Goal: Task Accomplishment & Management: Use online tool/utility

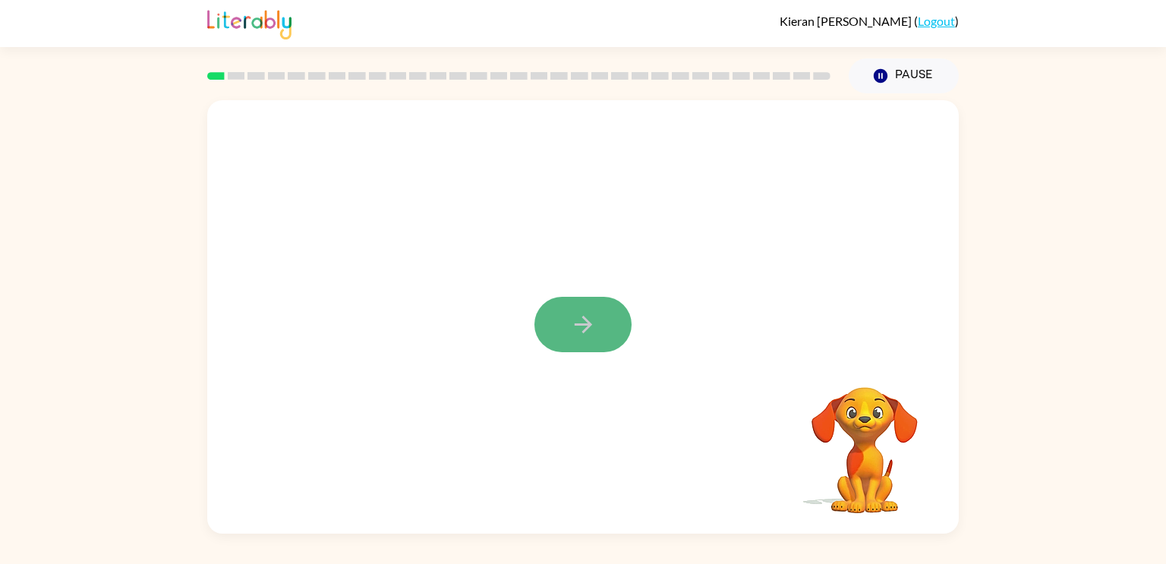
click at [555, 322] on button "button" at bounding box center [582, 324] width 97 height 55
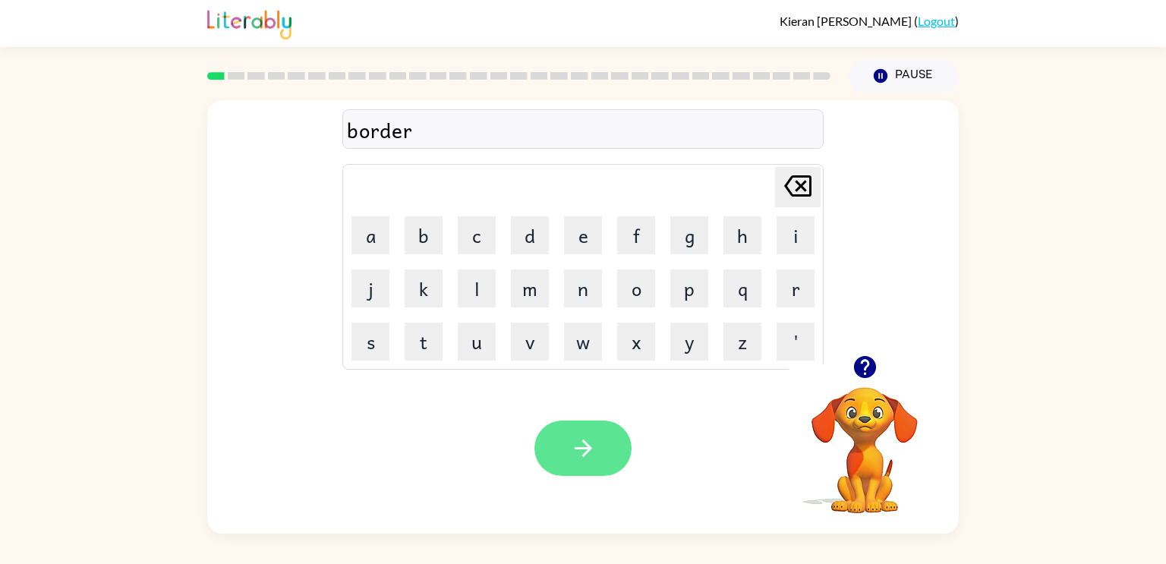
click at [607, 429] on button "button" at bounding box center [582, 448] width 97 height 55
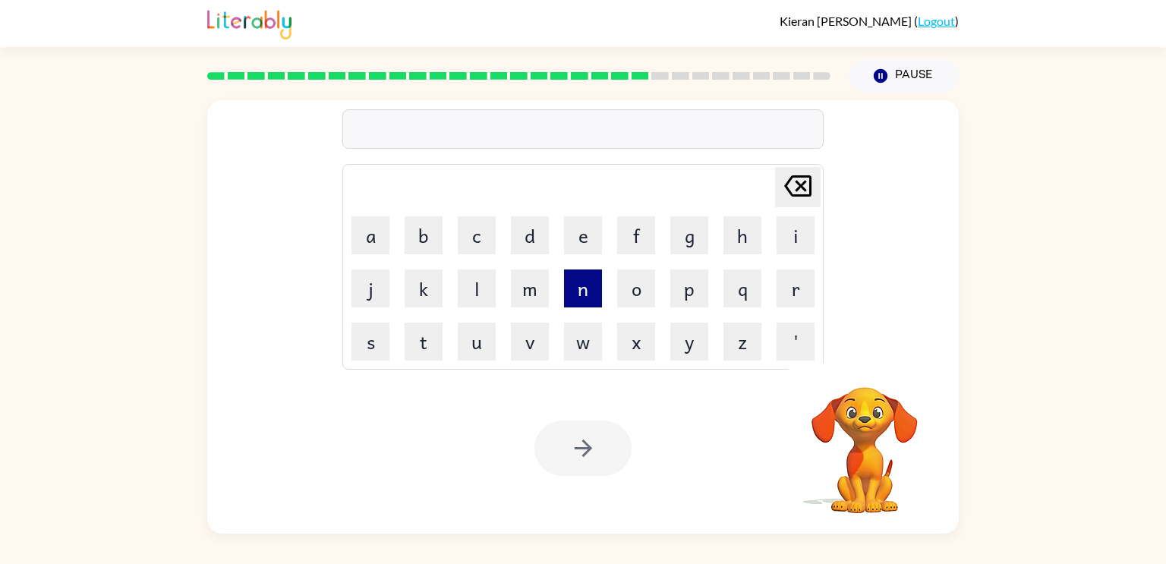
click at [590, 289] on button "n" at bounding box center [583, 289] width 38 height 38
type button "n"
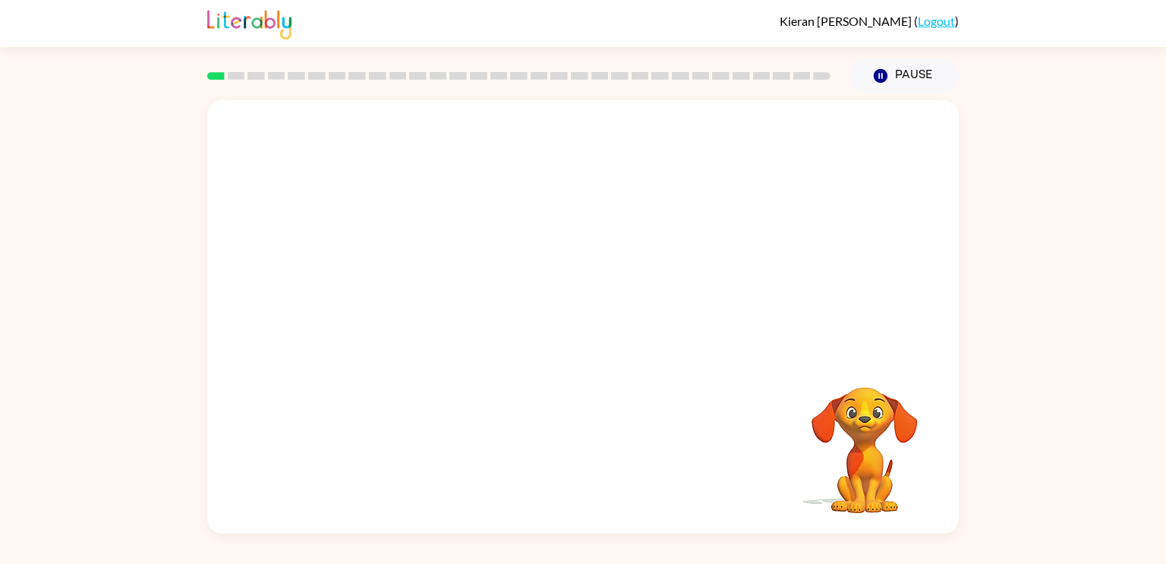
click at [771, 138] on video "Your browser must support playing .mp4 files to use Literably. Please try using…" at bounding box center [583, 227] width 752 height 255
click at [577, 322] on icon "button" at bounding box center [583, 324] width 27 height 27
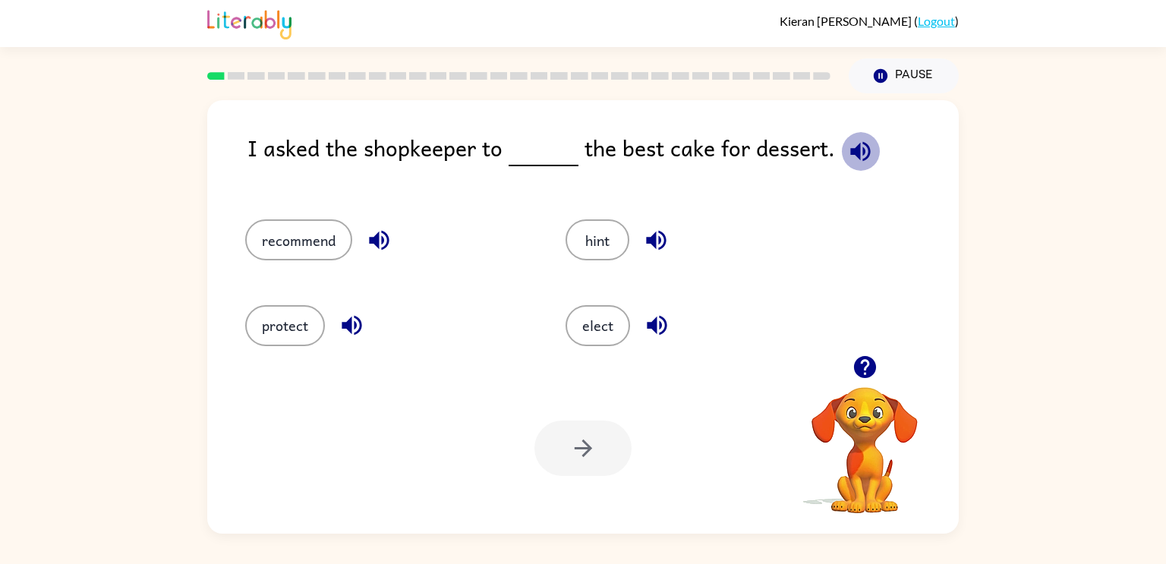
click at [867, 147] on icon "button" at bounding box center [860, 151] width 27 height 27
click at [323, 232] on button "recommend" at bounding box center [298, 239] width 107 height 41
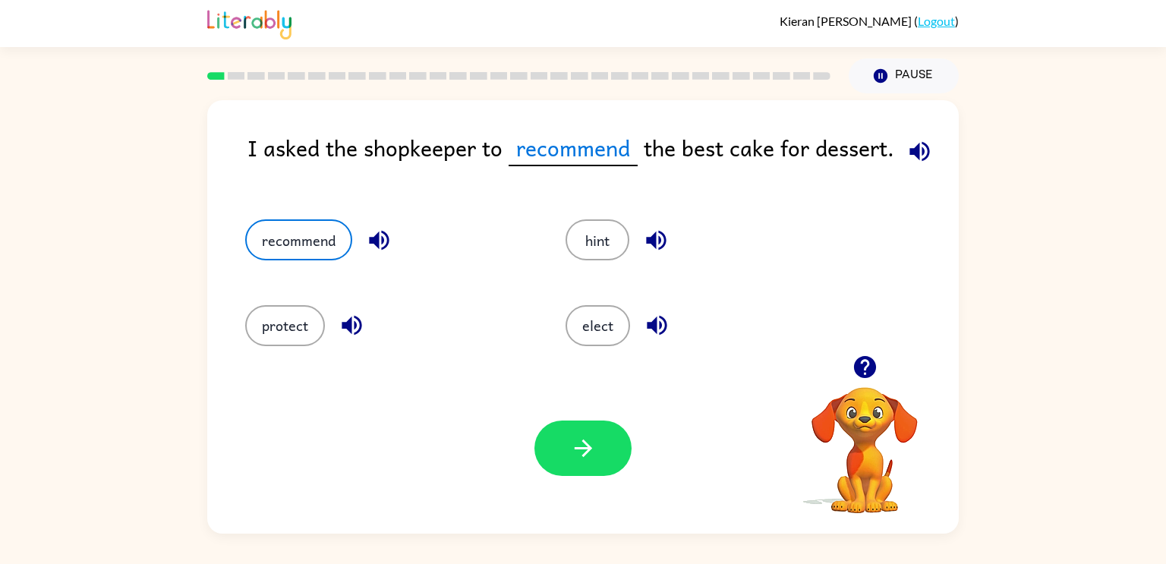
click at [245, 219] on button "recommend" at bounding box center [298, 239] width 107 height 41
click at [556, 434] on button "button" at bounding box center [582, 448] width 97 height 55
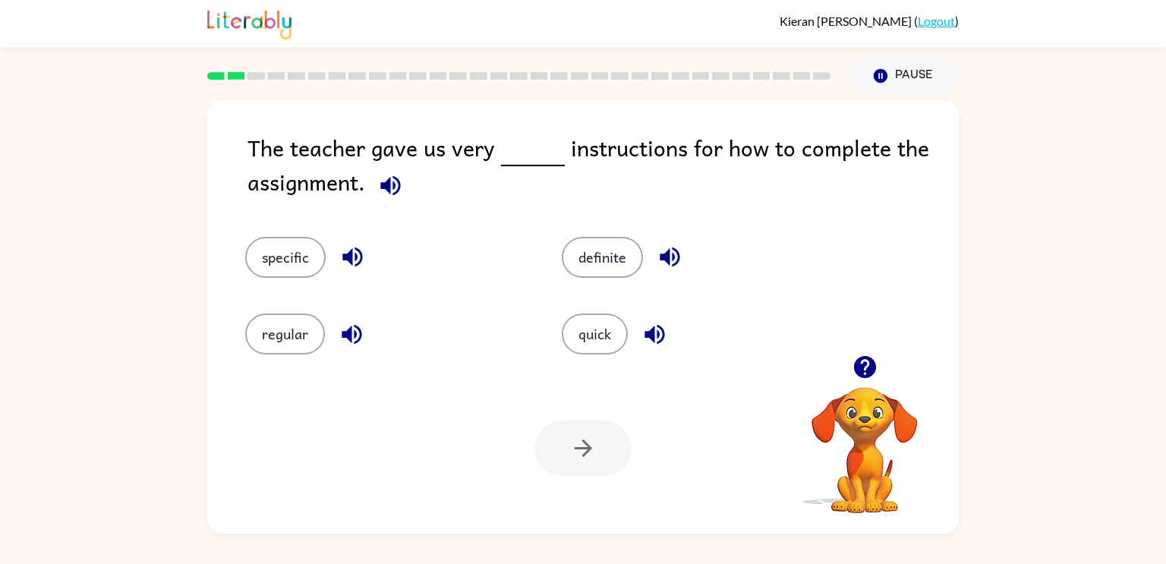
click at [403, 175] on icon "button" at bounding box center [390, 185] width 27 height 27
click at [286, 264] on button "specific" at bounding box center [285, 257] width 80 height 41
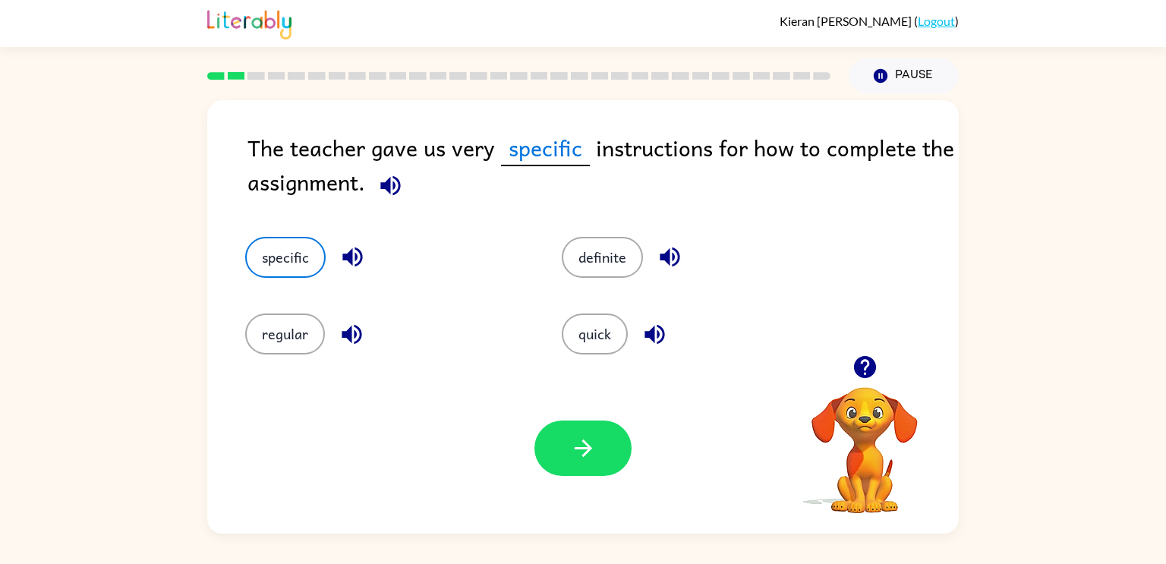
click at [360, 247] on icon "button" at bounding box center [352, 257] width 27 height 27
click at [644, 342] on icon "button" at bounding box center [655, 334] width 27 height 27
click at [619, 440] on button "button" at bounding box center [582, 448] width 97 height 55
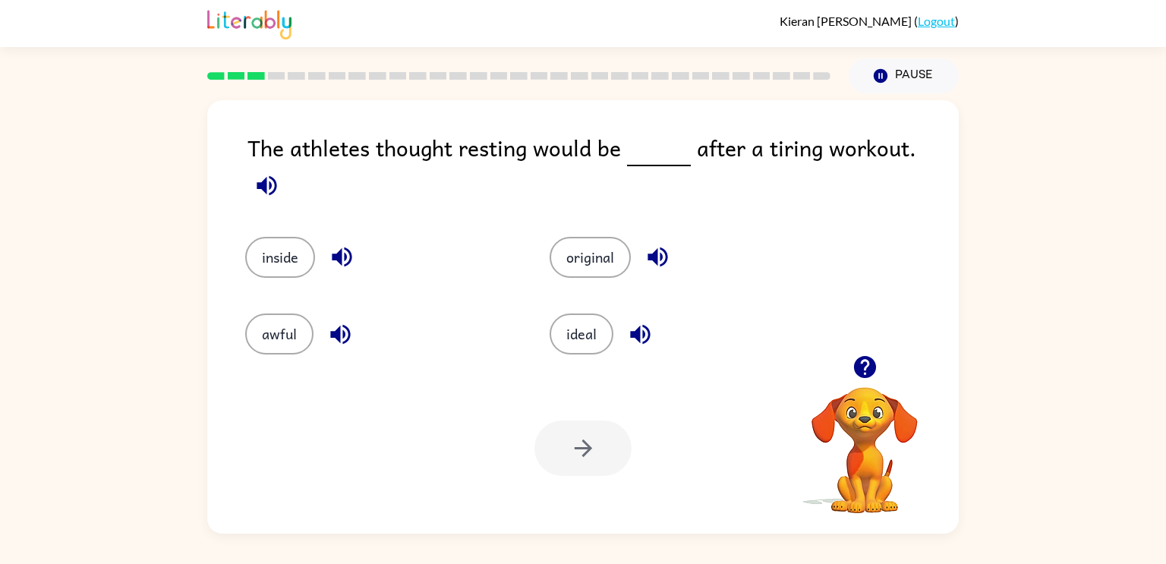
click at [958, 152] on div "The athletes thought resting would be after a tiring workout." at bounding box center [602, 169] width 711 height 76
click at [276, 175] on icon "button" at bounding box center [267, 185] width 20 height 20
click at [280, 172] on icon "button" at bounding box center [267, 185] width 27 height 27
click at [286, 166] on button "button" at bounding box center [266, 185] width 39 height 39
click at [654, 247] on icon "button" at bounding box center [658, 257] width 20 height 20
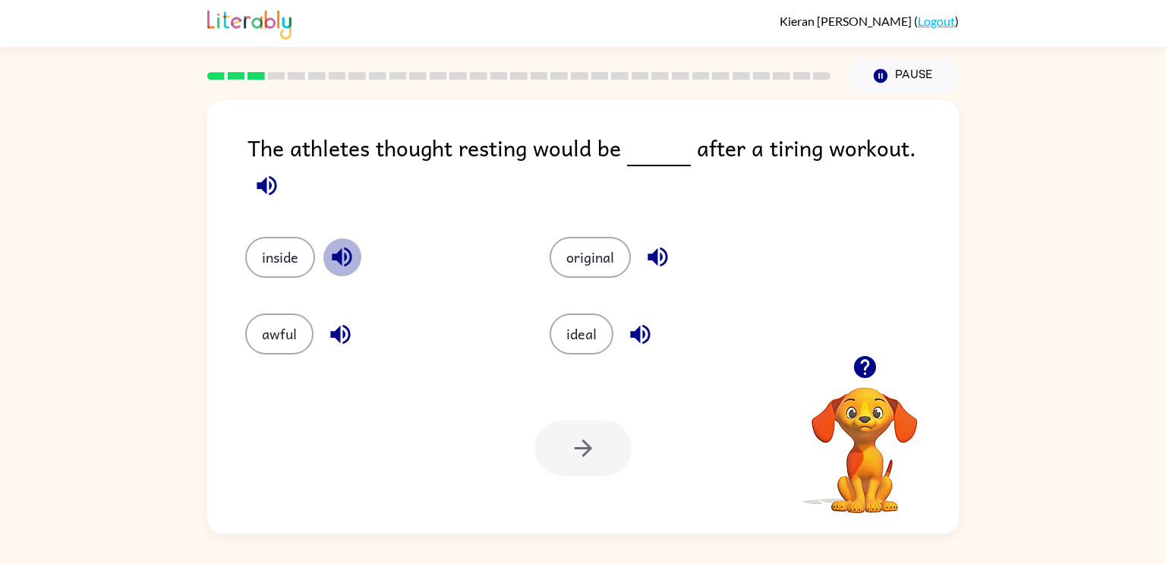
click at [335, 244] on icon "button" at bounding box center [342, 257] width 27 height 27
click at [348, 328] on icon "button" at bounding box center [340, 334] width 20 height 20
click at [314, 330] on div "awful" at bounding box center [380, 334] width 270 height 41
click at [276, 251] on button "inside" at bounding box center [280, 257] width 70 height 41
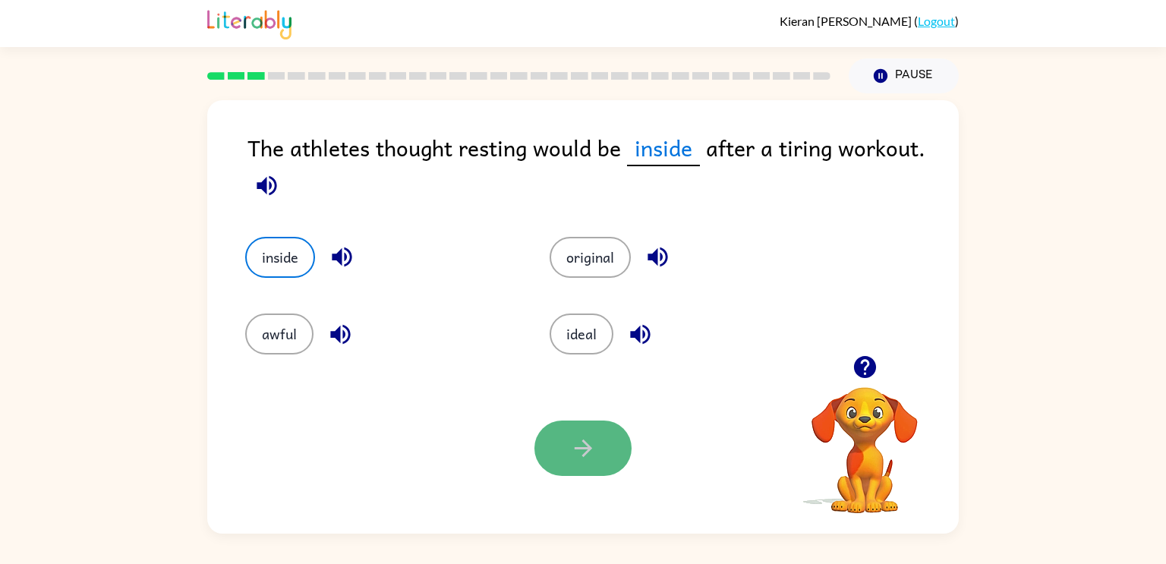
click at [573, 446] on icon "button" at bounding box center [583, 448] width 27 height 27
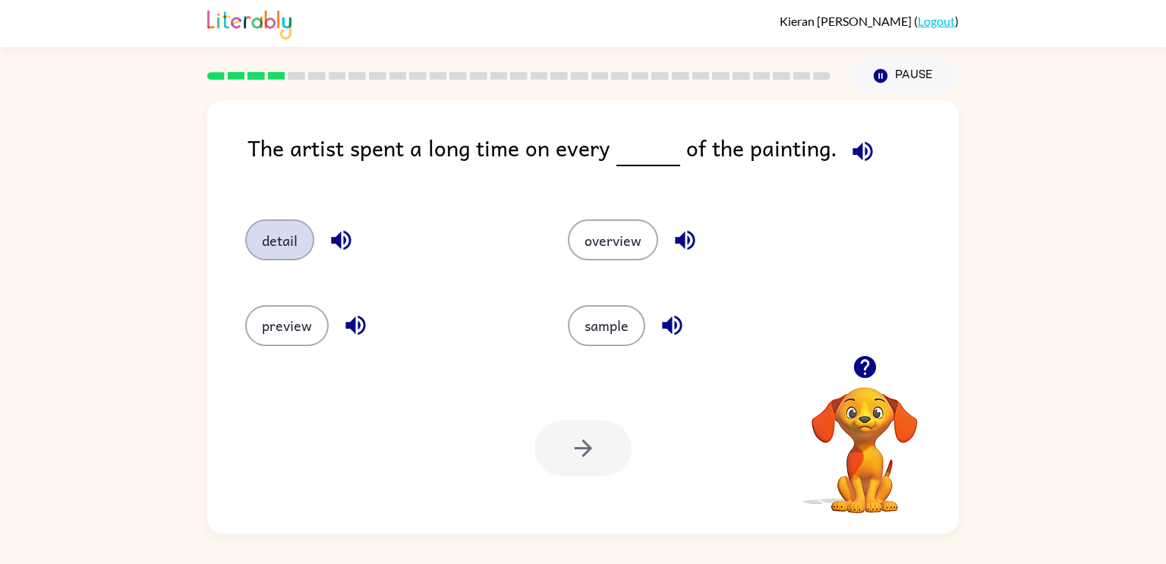
click at [263, 245] on button "detail" at bounding box center [279, 239] width 69 height 41
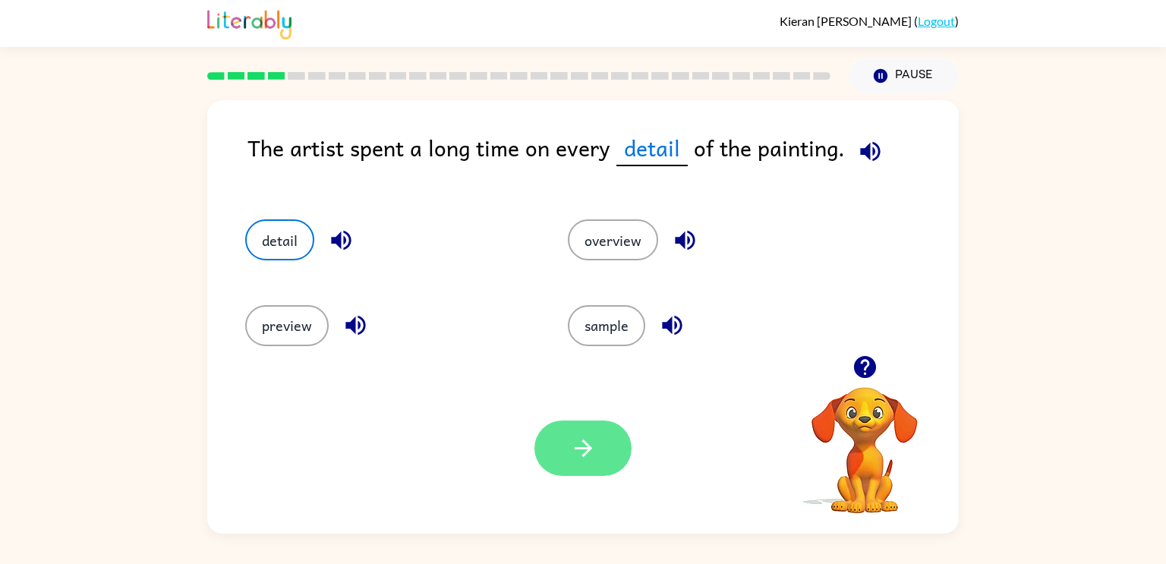
click at [570, 446] on icon "button" at bounding box center [583, 448] width 27 height 27
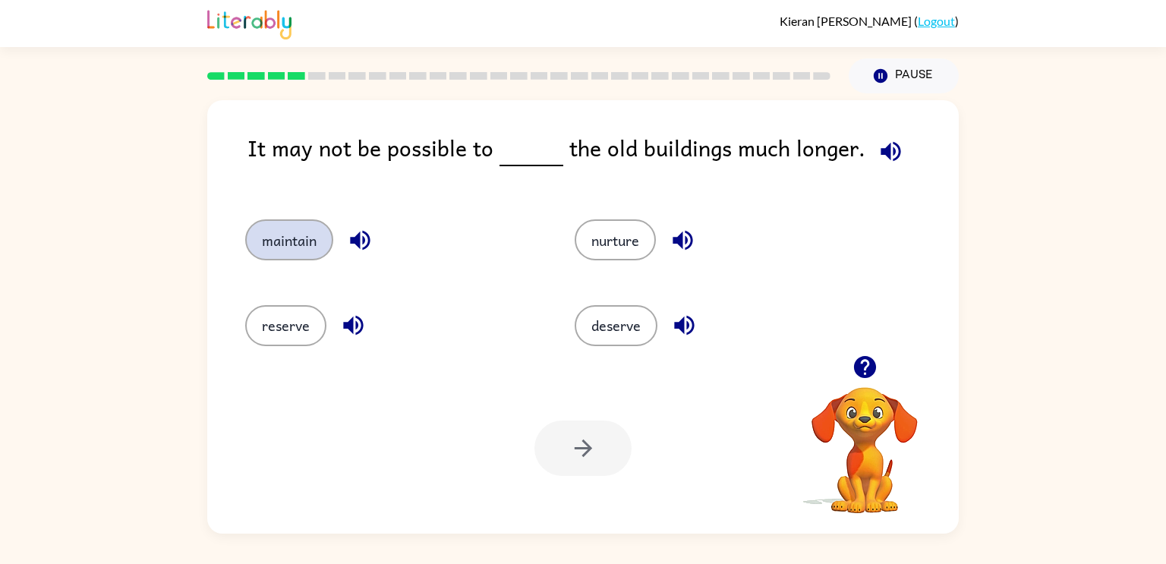
click at [263, 244] on button "maintain" at bounding box center [289, 239] width 88 height 41
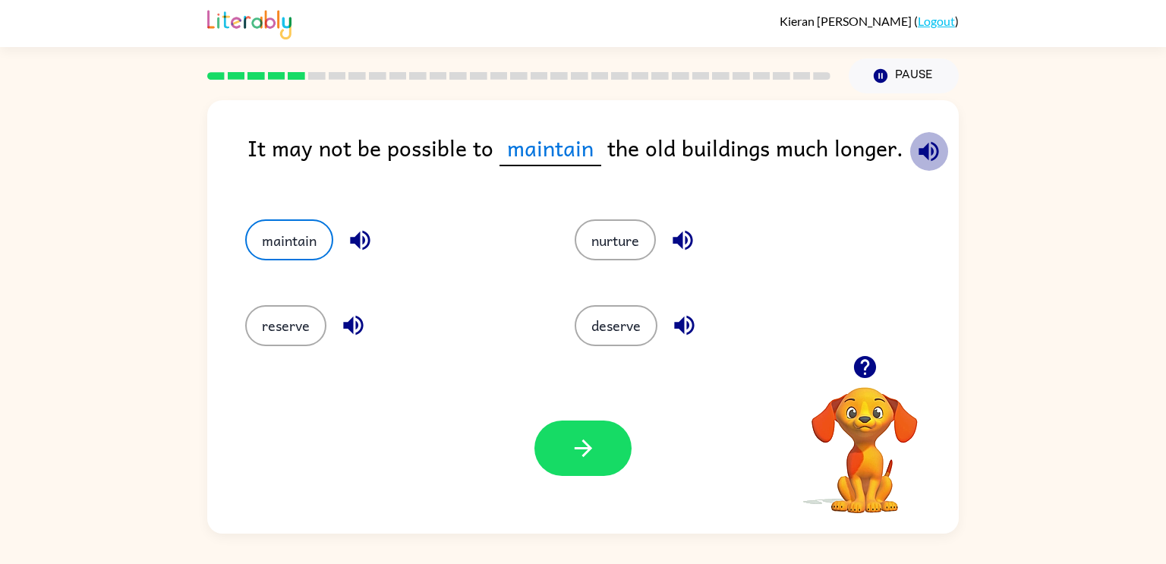
click at [927, 148] on icon "button" at bounding box center [929, 151] width 20 height 20
click at [587, 453] on icon "button" at bounding box center [583, 448] width 27 height 27
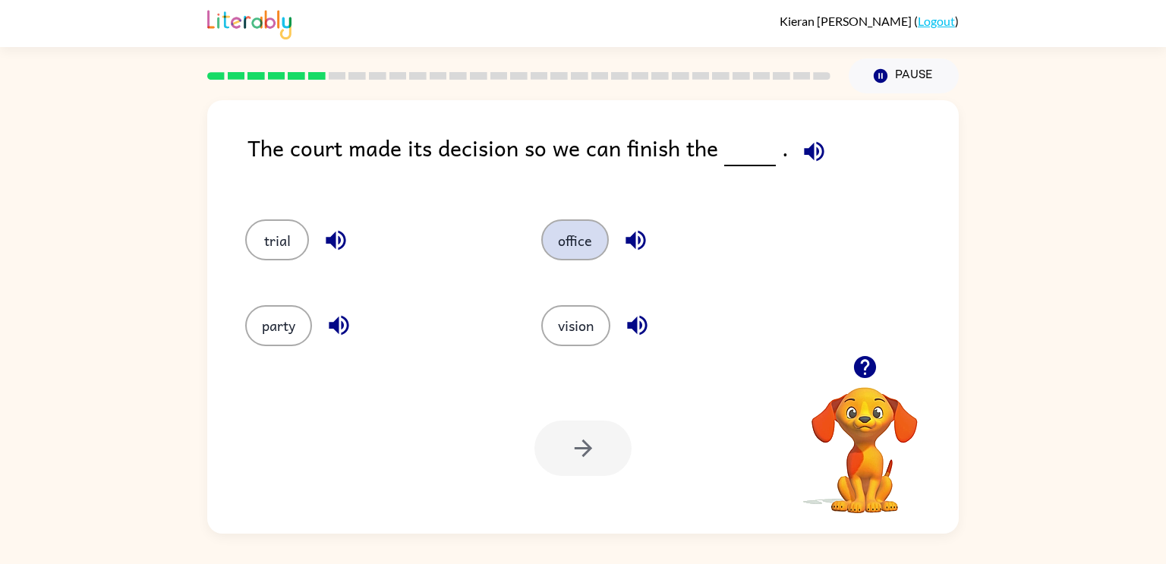
click at [577, 258] on button "office" at bounding box center [575, 239] width 68 height 41
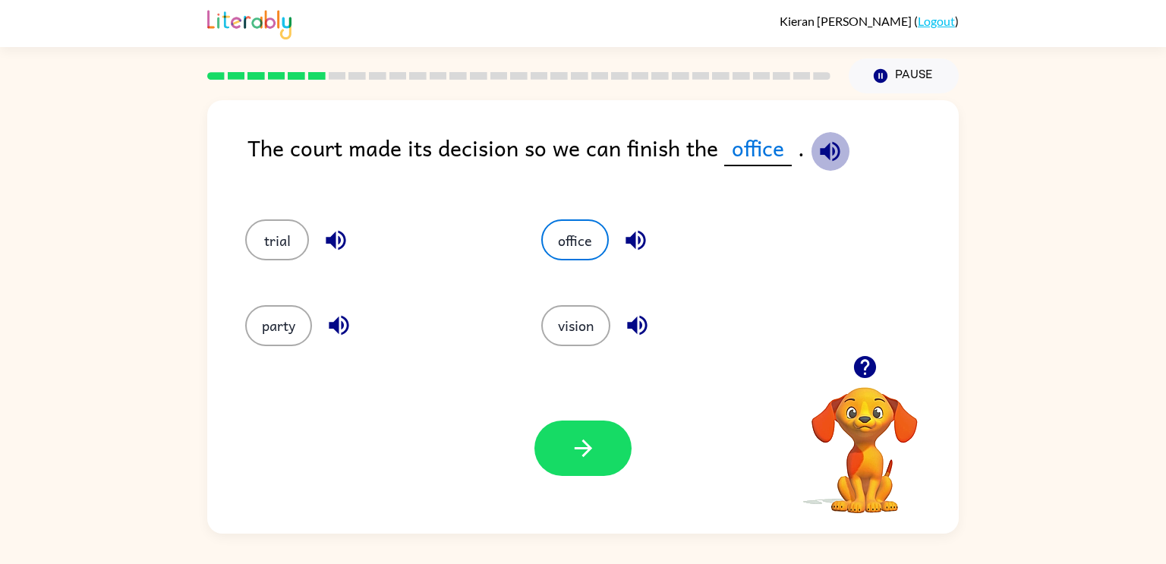
click at [825, 147] on icon "button" at bounding box center [830, 151] width 20 height 20
click at [635, 320] on icon "button" at bounding box center [637, 326] width 20 height 20
click at [257, 252] on button "trial" at bounding box center [277, 239] width 64 height 41
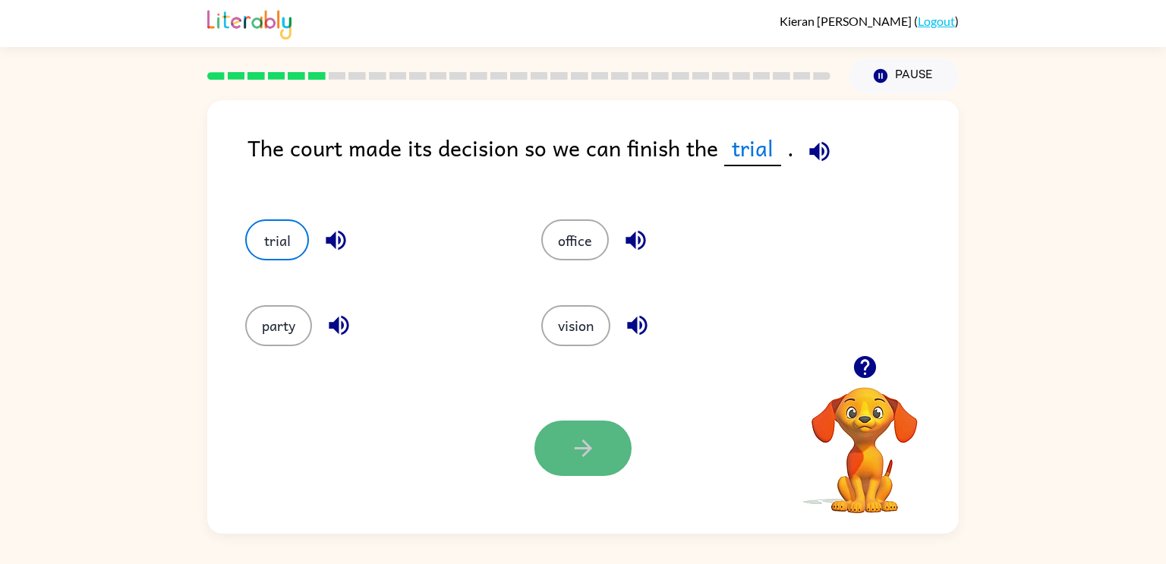
click at [609, 465] on button "button" at bounding box center [582, 448] width 97 height 55
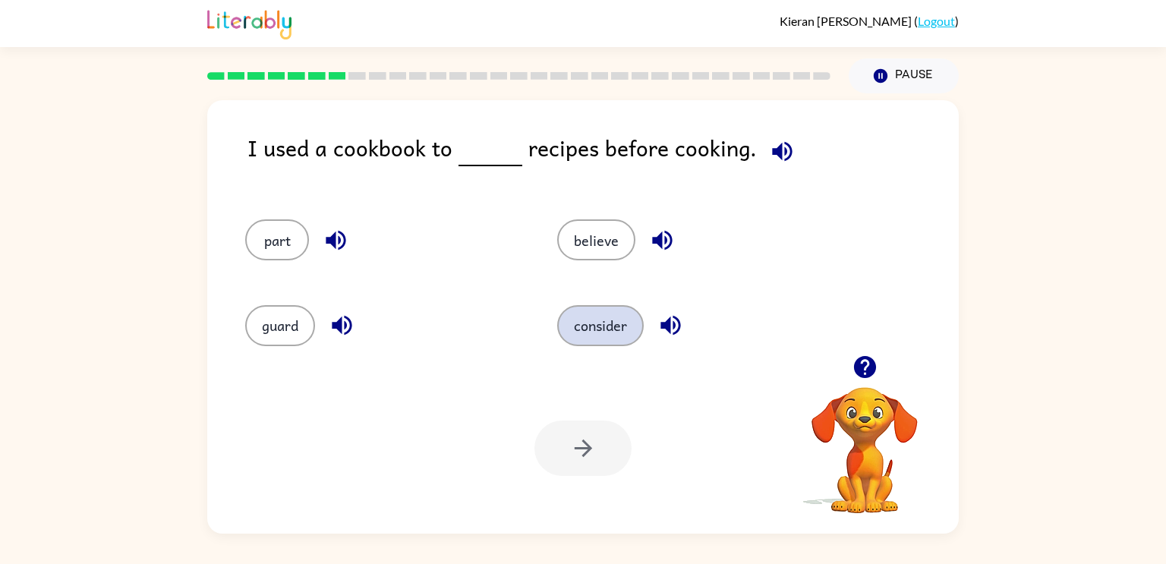
click at [605, 327] on button "consider" at bounding box center [600, 325] width 87 height 41
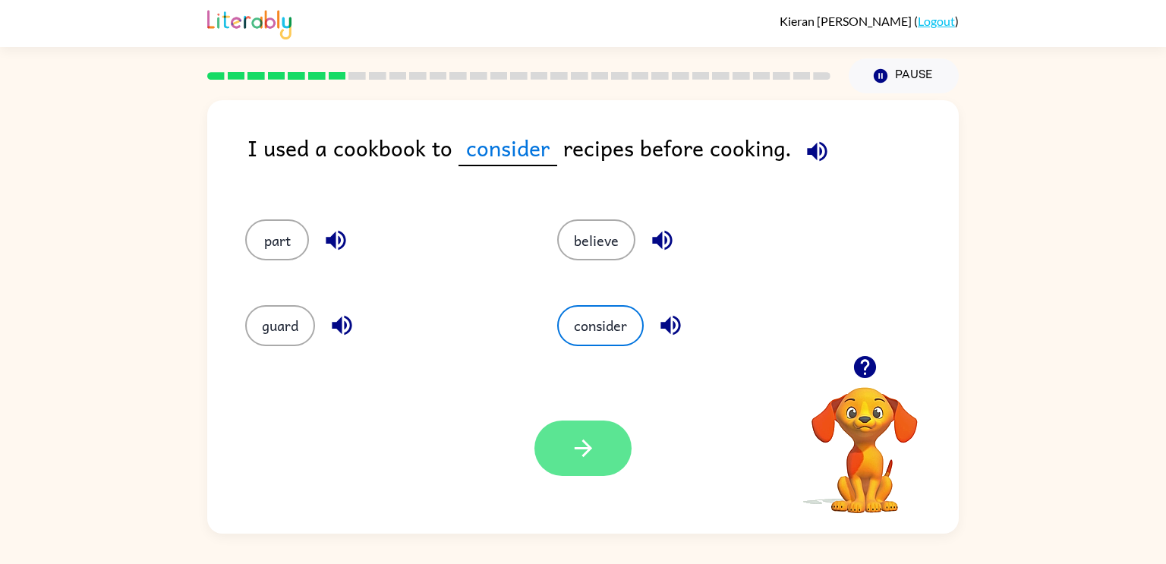
click at [597, 437] on button "button" at bounding box center [582, 448] width 97 height 55
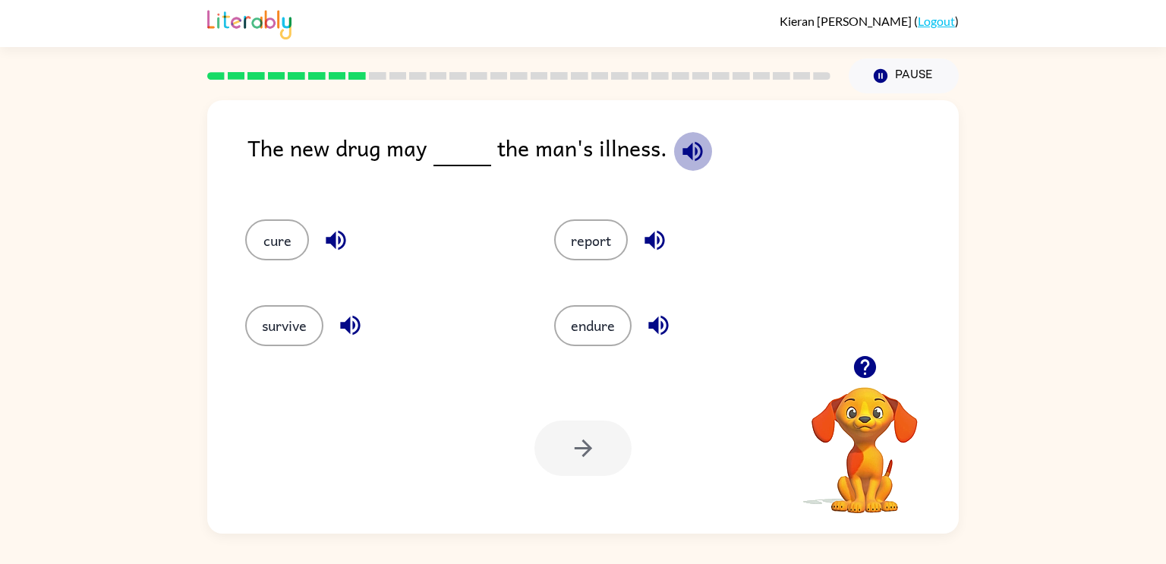
click at [683, 150] on icon "button" at bounding box center [693, 151] width 20 height 20
click at [661, 328] on icon "button" at bounding box center [658, 326] width 20 height 20
click at [601, 324] on button "endure" at bounding box center [592, 325] width 77 height 41
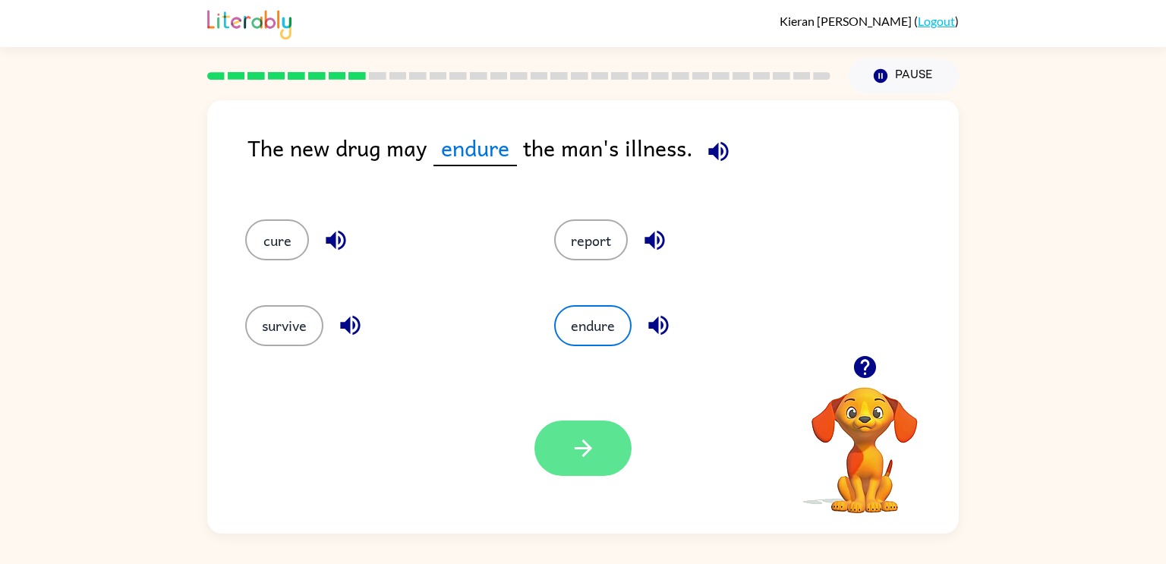
click at [592, 455] on icon "button" at bounding box center [583, 448] width 27 height 27
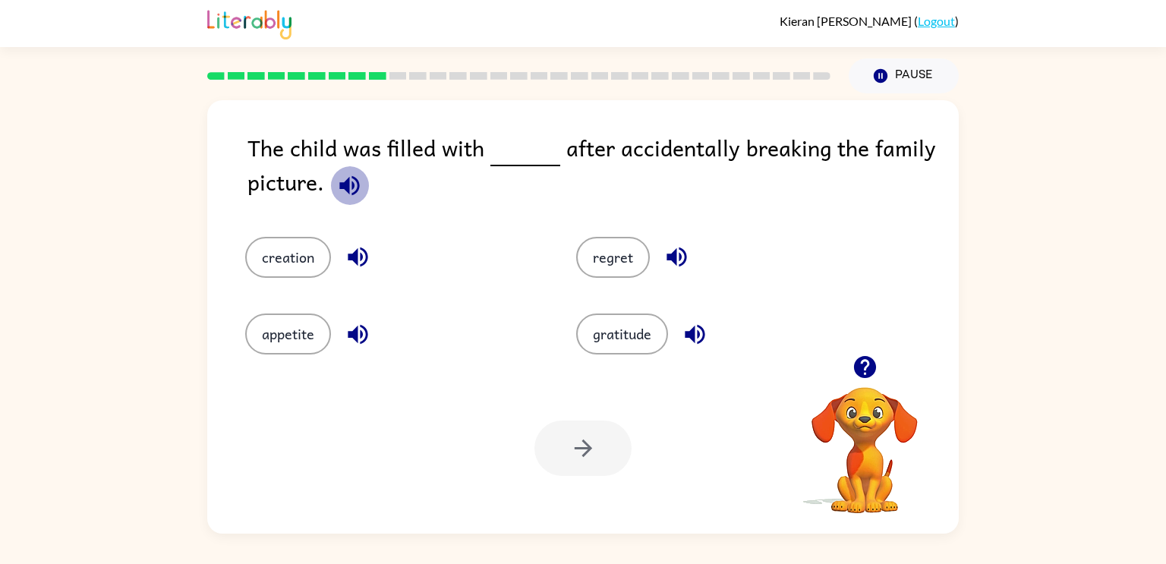
click at [356, 187] on icon "button" at bounding box center [349, 185] width 27 height 27
click at [595, 266] on button "regret" at bounding box center [613, 257] width 74 height 41
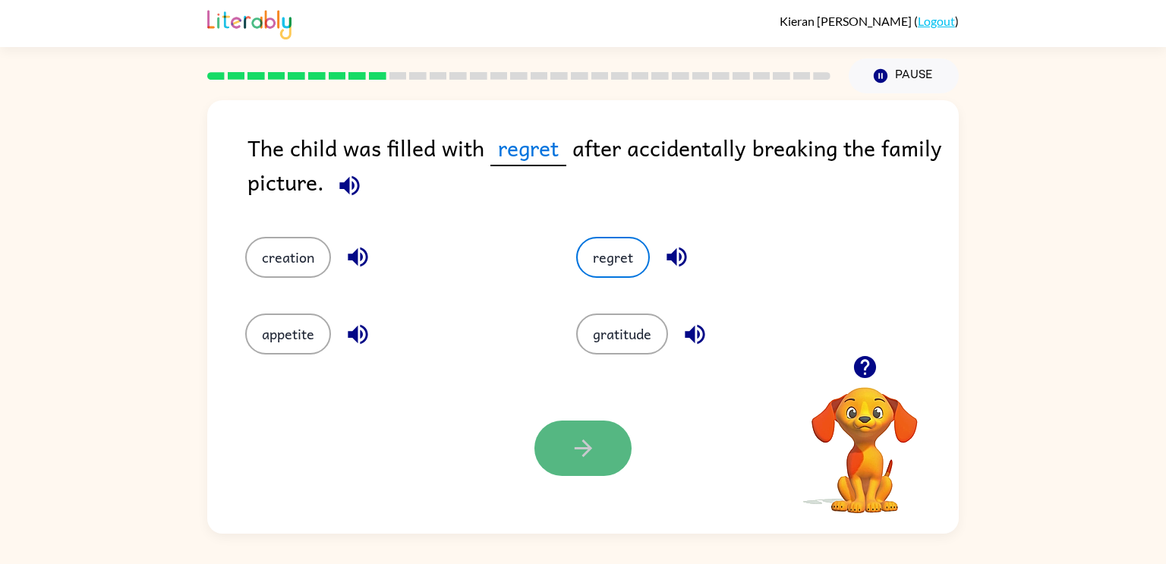
click at [576, 465] on button "button" at bounding box center [582, 448] width 97 height 55
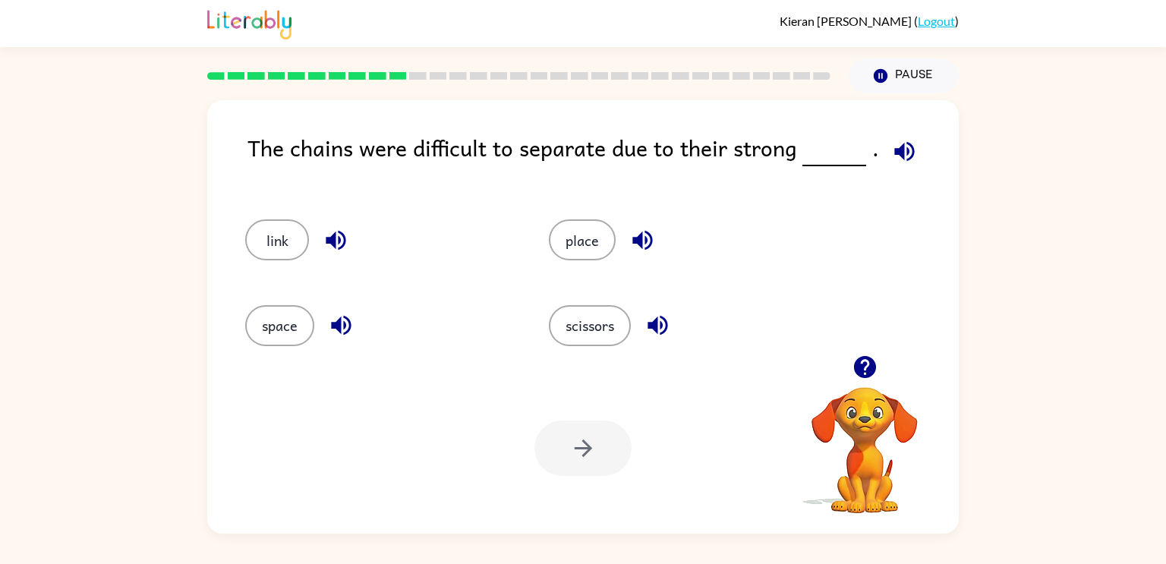
click at [894, 151] on icon "button" at bounding box center [904, 151] width 20 height 20
click at [282, 244] on button "link" at bounding box center [277, 239] width 64 height 41
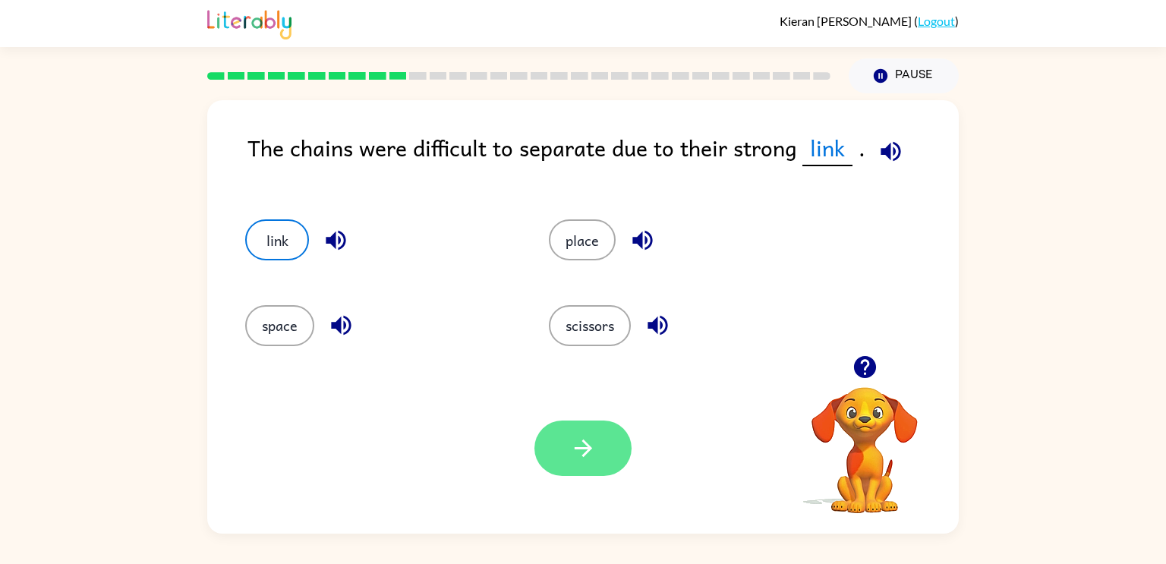
click at [573, 426] on button "button" at bounding box center [582, 448] width 97 height 55
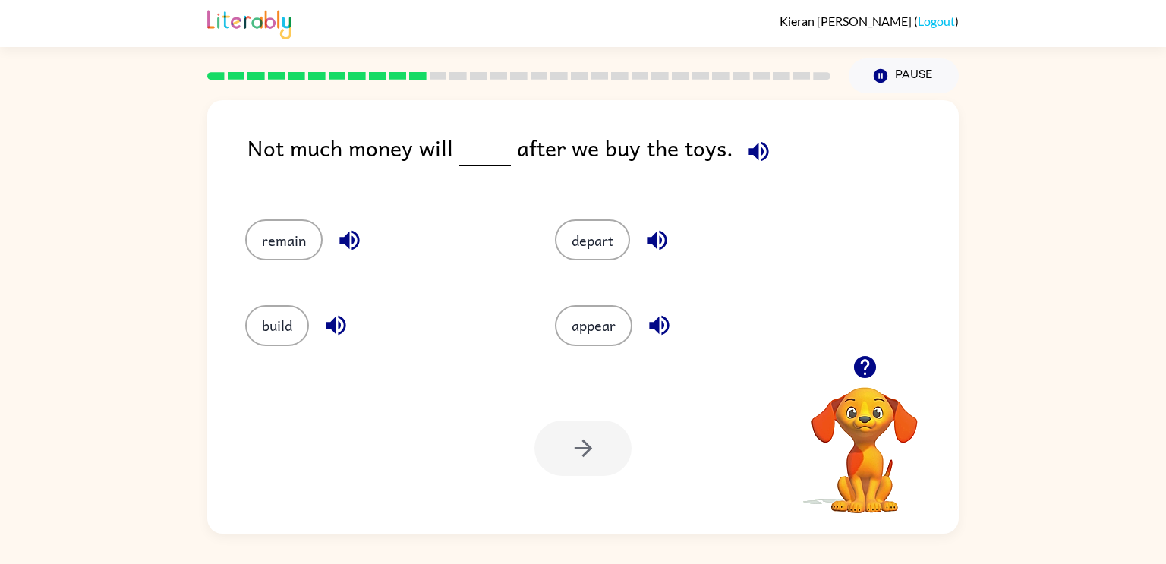
click at [753, 161] on icon "button" at bounding box center [759, 151] width 27 height 27
click at [311, 248] on button "remain" at bounding box center [283, 239] width 77 height 41
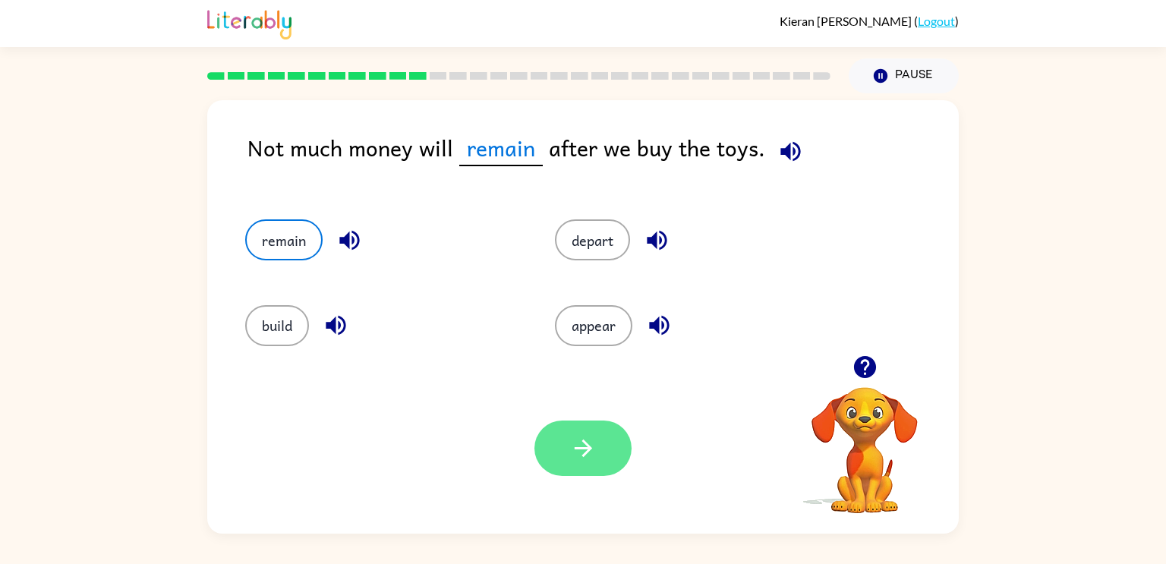
click at [602, 459] on button "button" at bounding box center [582, 448] width 97 height 55
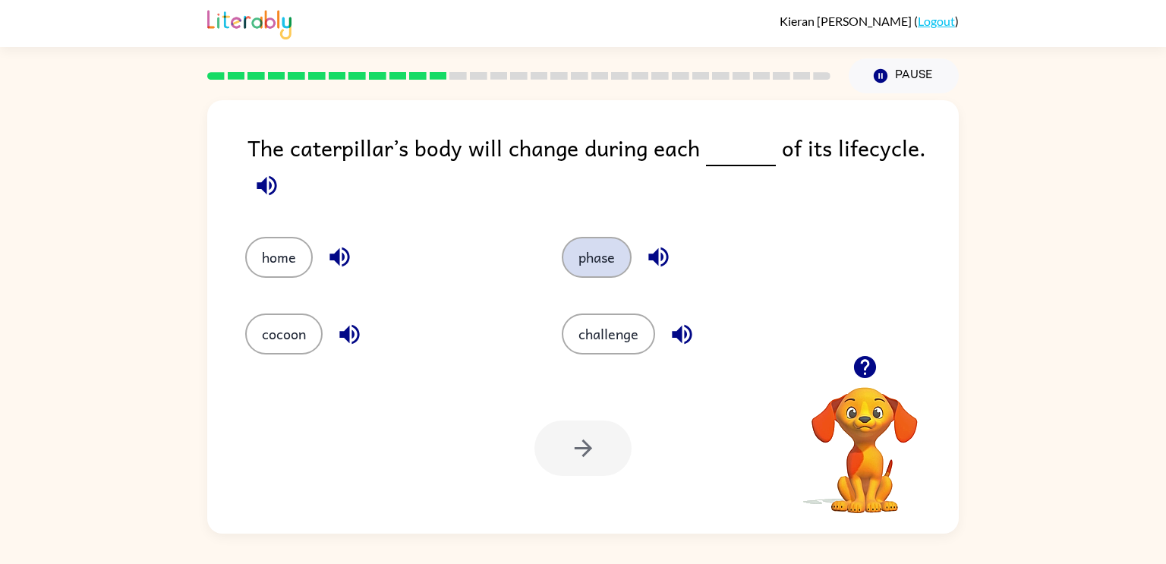
click at [605, 256] on button "phase" at bounding box center [597, 257] width 70 height 41
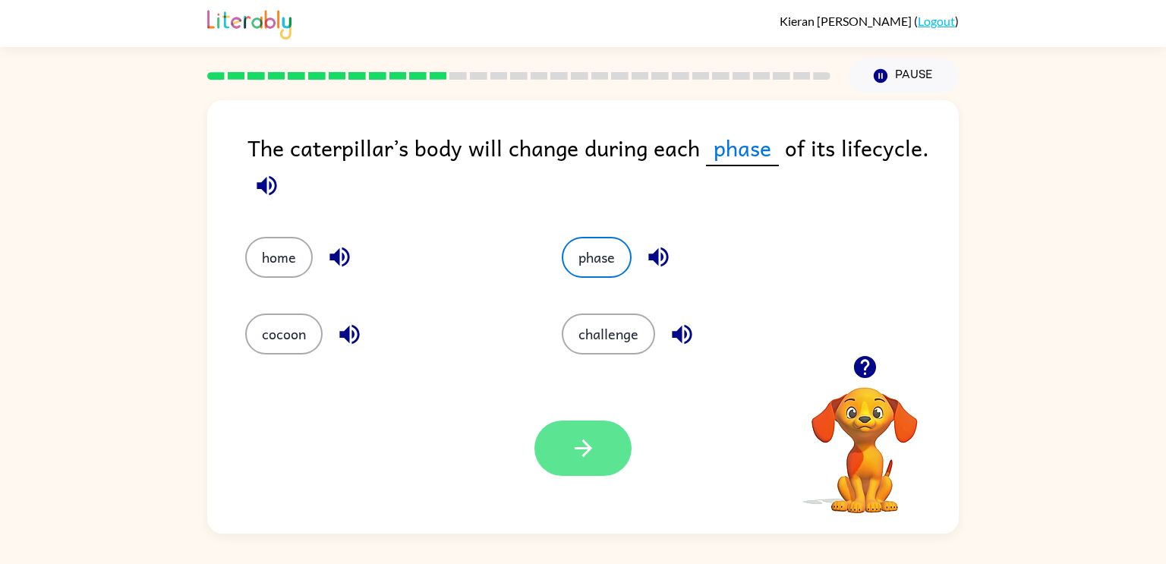
click at [607, 457] on button "button" at bounding box center [582, 448] width 97 height 55
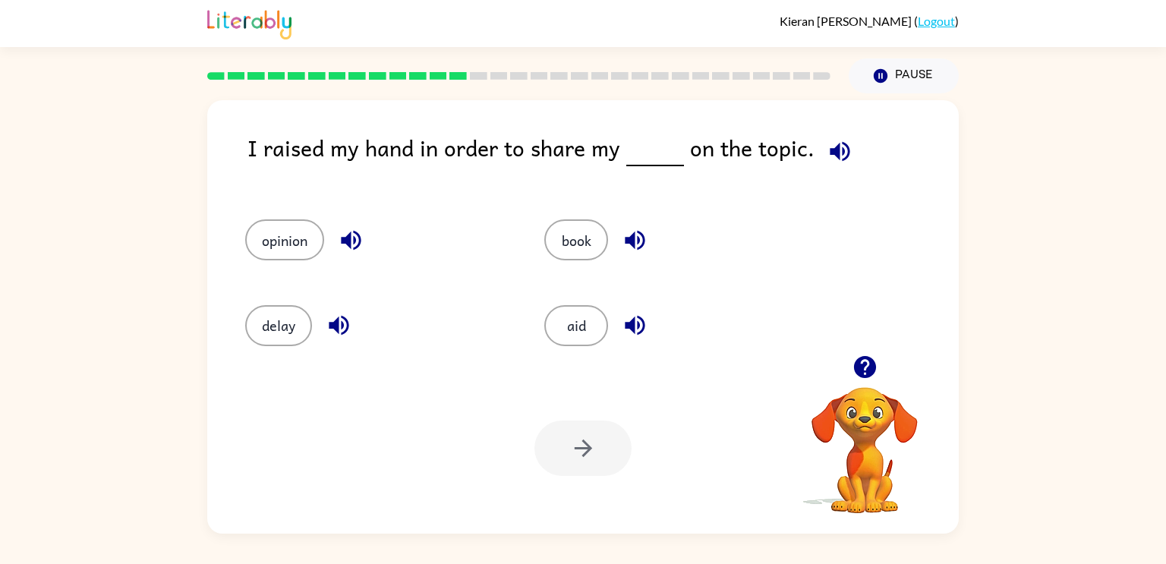
click at [846, 136] on span at bounding box center [837, 148] width 45 height 34
click at [827, 157] on icon "button" at bounding box center [840, 151] width 27 height 27
click at [306, 251] on button "opinion" at bounding box center [284, 239] width 79 height 41
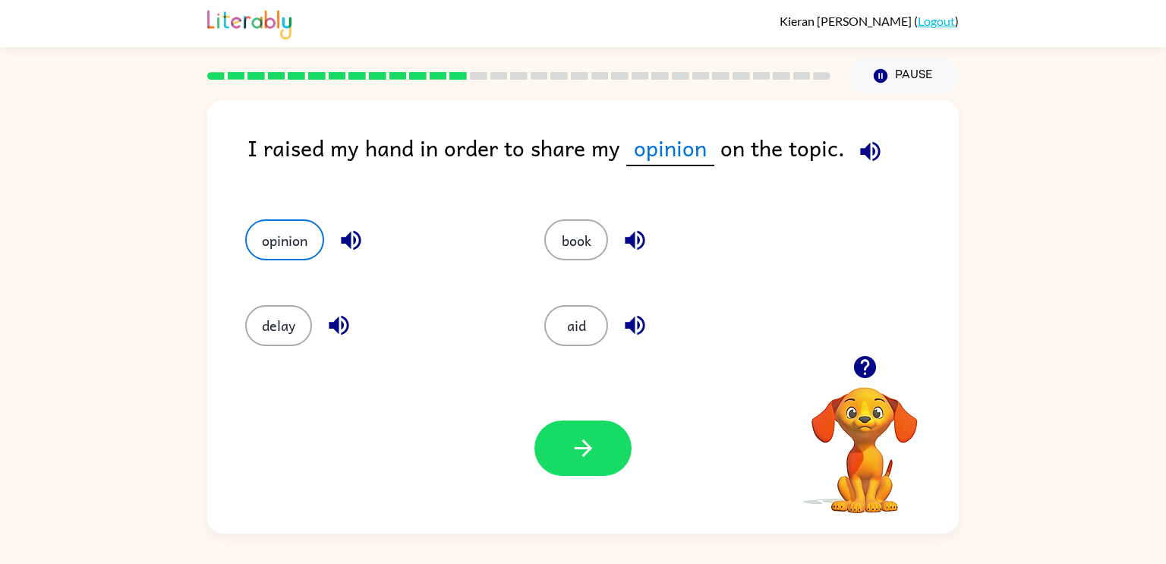
click at [613, 475] on div at bounding box center [582, 448] width 97 height 55
click at [610, 469] on button "button" at bounding box center [582, 448] width 97 height 55
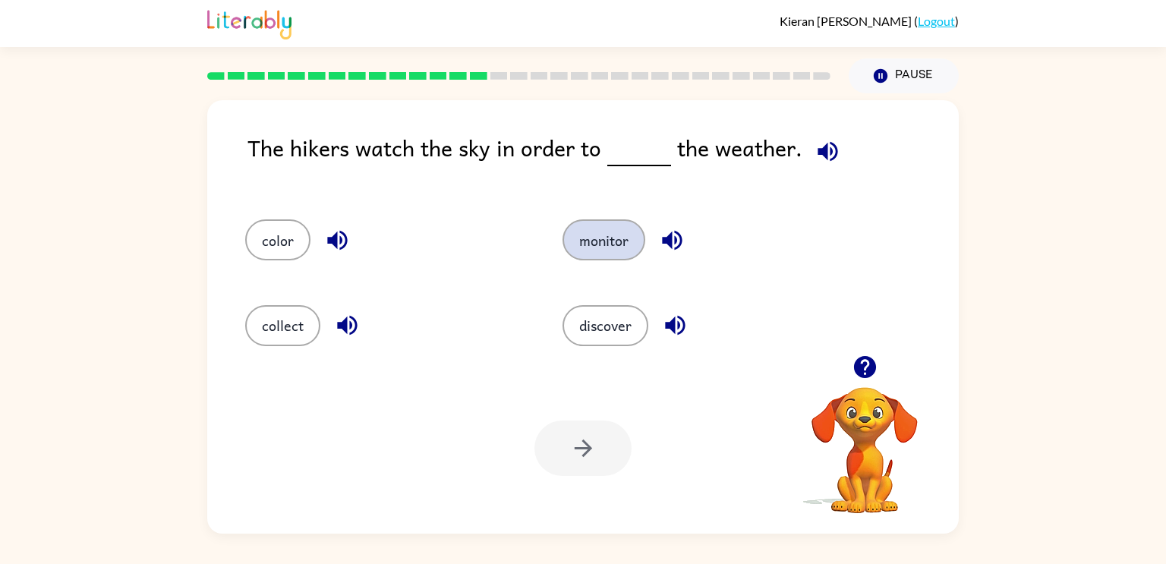
click at [586, 253] on button "monitor" at bounding box center [604, 239] width 83 height 41
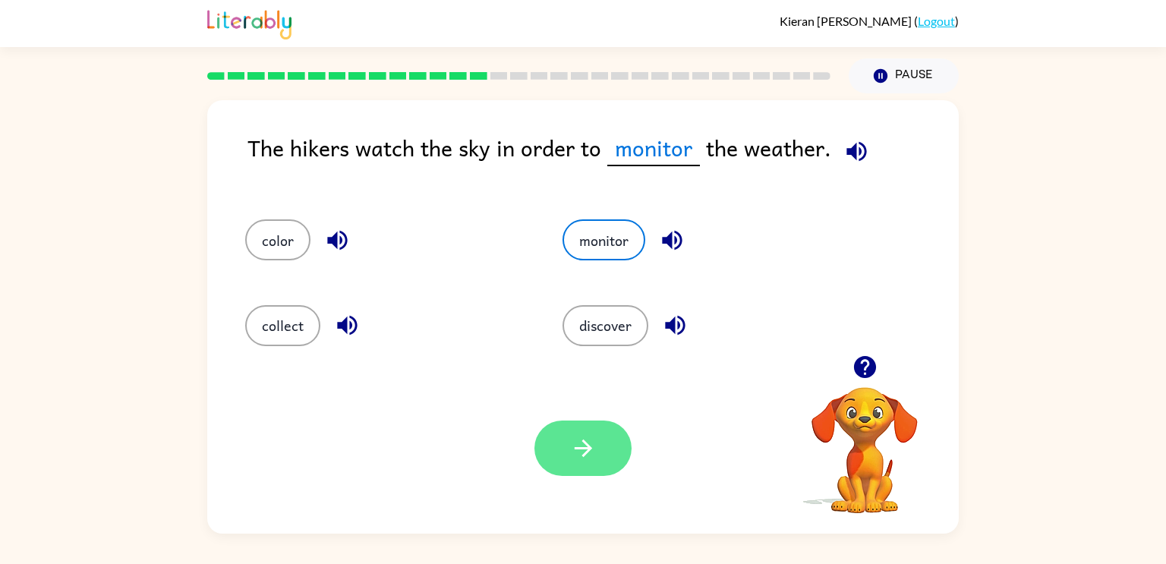
click at [602, 471] on button "button" at bounding box center [582, 448] width 97 height 55
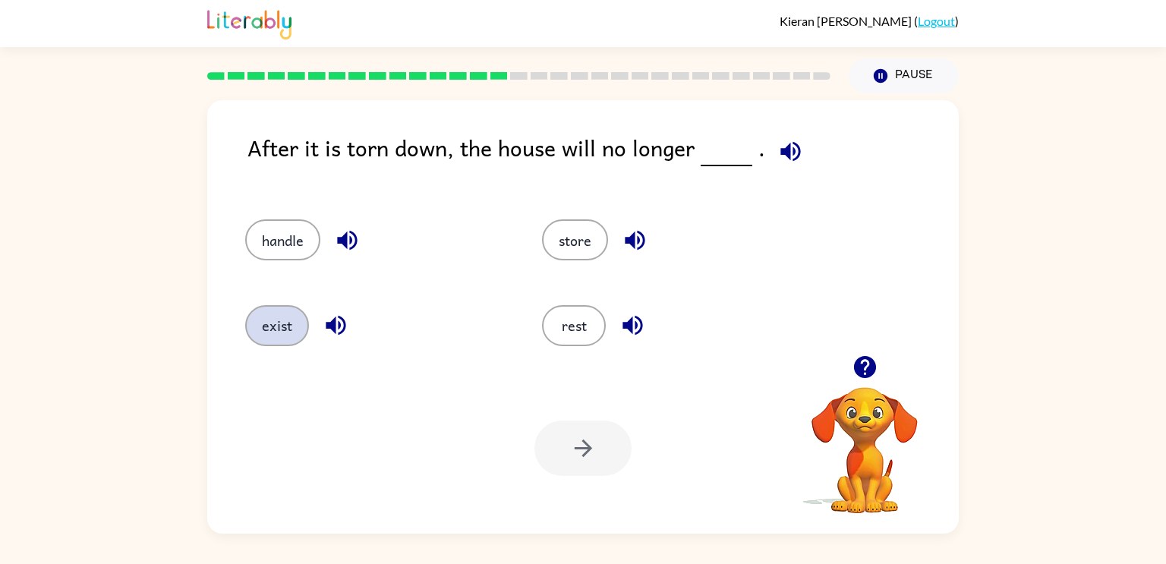
click at [275, 313] on button "exist" at bounding box center [277, 325] width 64 height 41
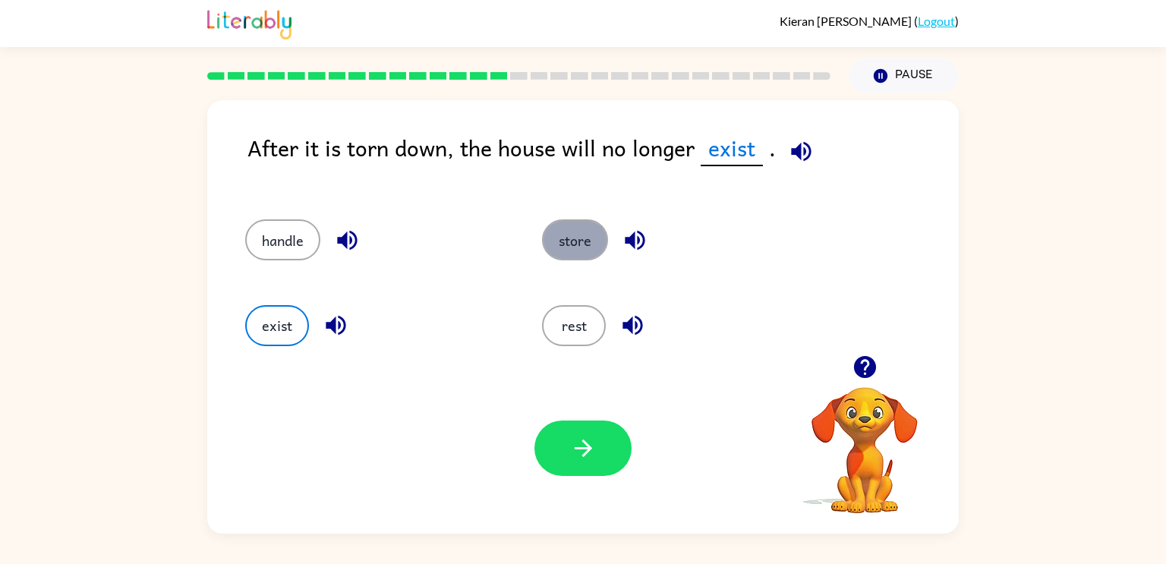
click at [601, 233] on button "store" at bounding box center [575, 239] width 66 height 41
click at [618, 237] on button "button" at bounding box center [635, 240] width 39 height 39
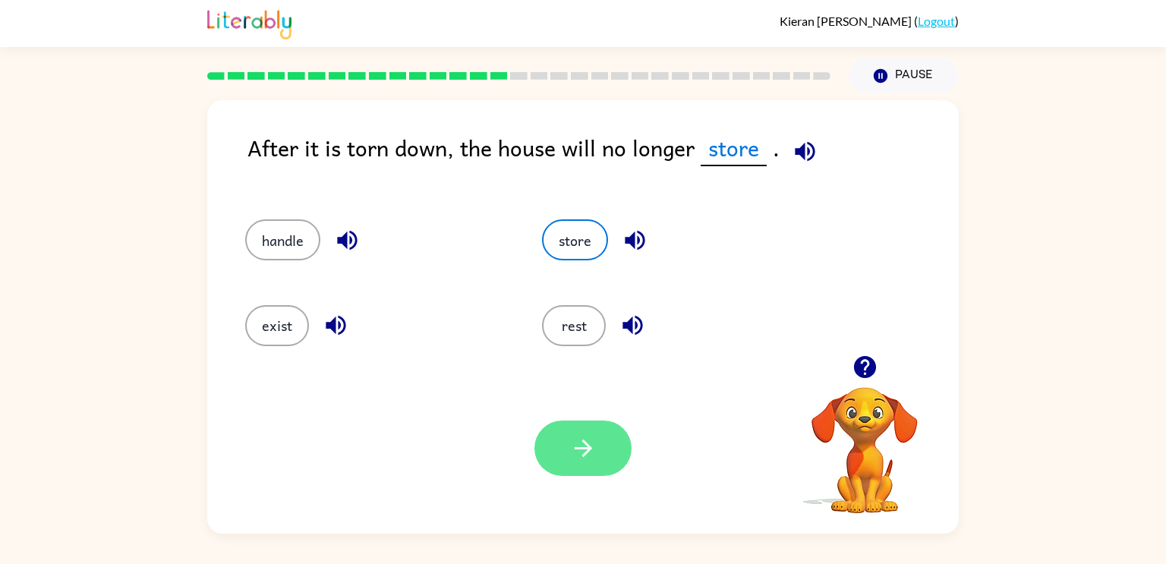
click at [609, 435] on button "button" at bounding box center [582, 448] width 97 height 55
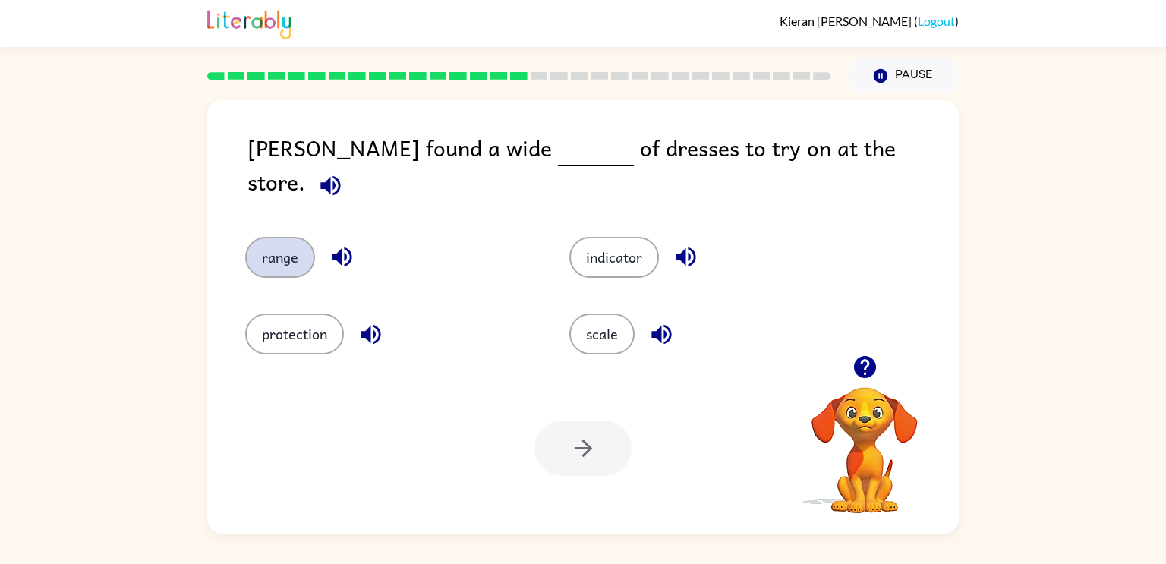
click at [267, 241] on button "range" at bounding box center [280, 257] width 70 height 41
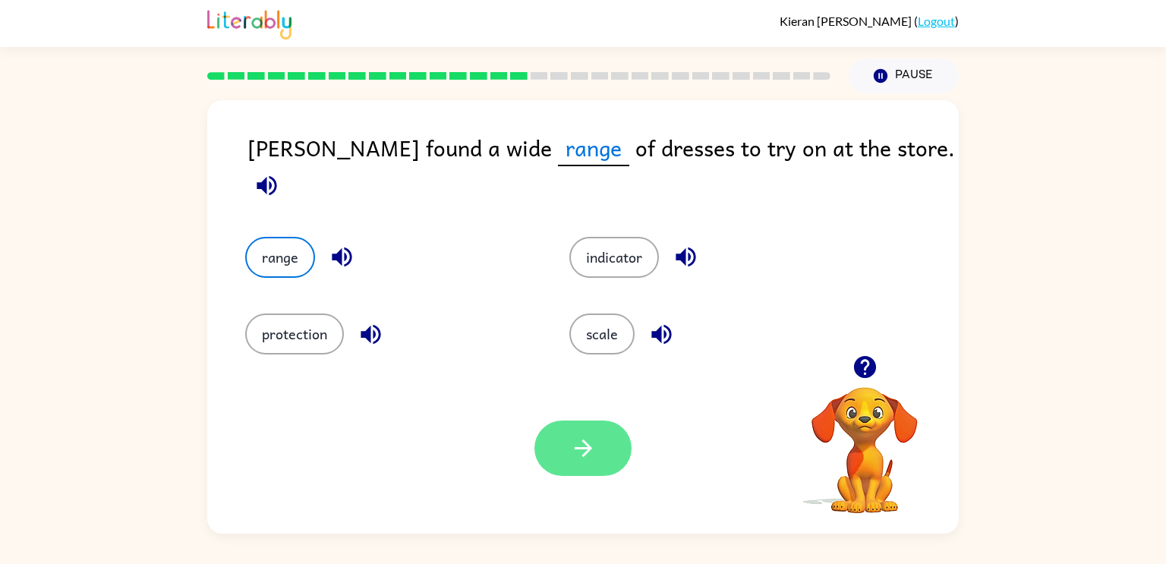
click at [591, 426] on button "button" at bounding box center [582, 448] width 97 height 55
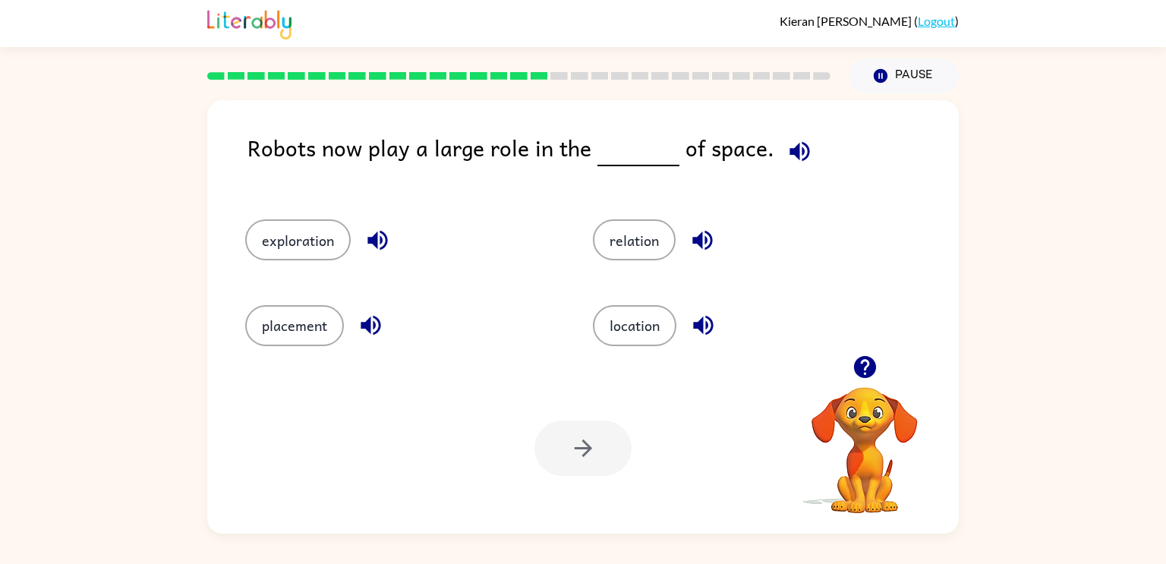
click at [463, 282] on div "placement" at bounding box center [390, 318] width 348 height 85
click at [803, 144] on button "button" at bounding box center [799, 151] width 39 height 39
click at [626, 313] on button "location" at bounding box center [635, 325] width 84 height 41
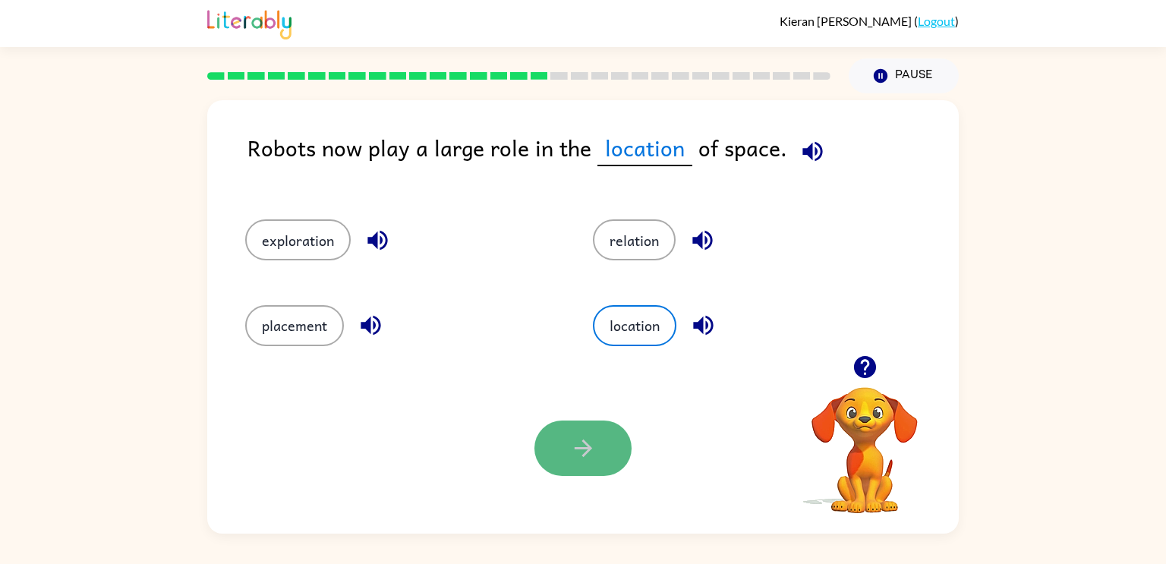
click at [604, 452] on button "button" at bounding box center [582, 448] width 97 height 55
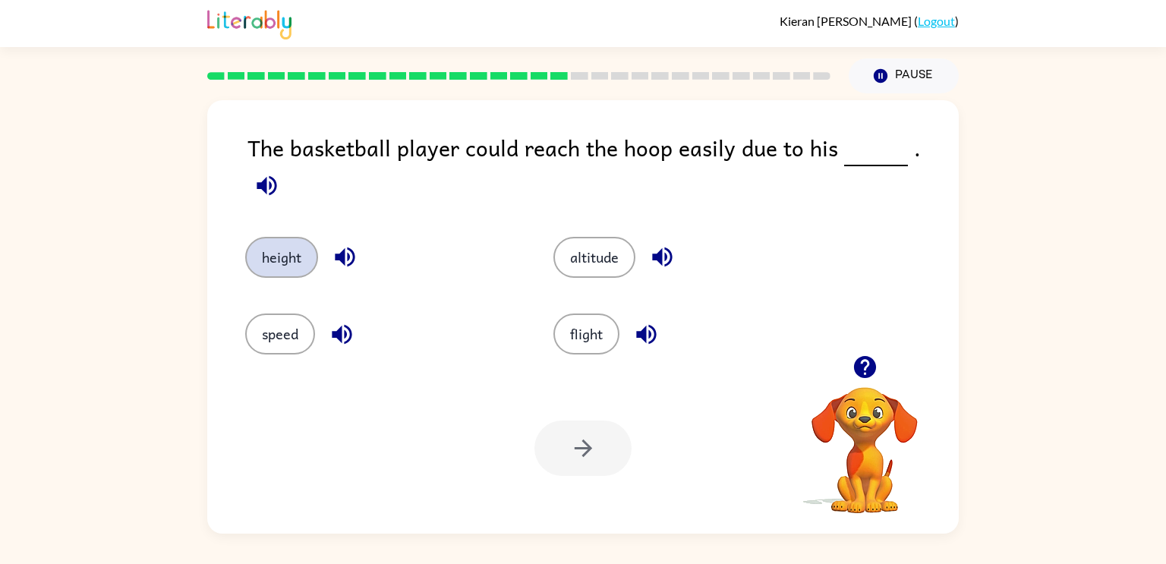
click at [290, 237] on button "height" at bounding box center [281, 257] width 73 height 41
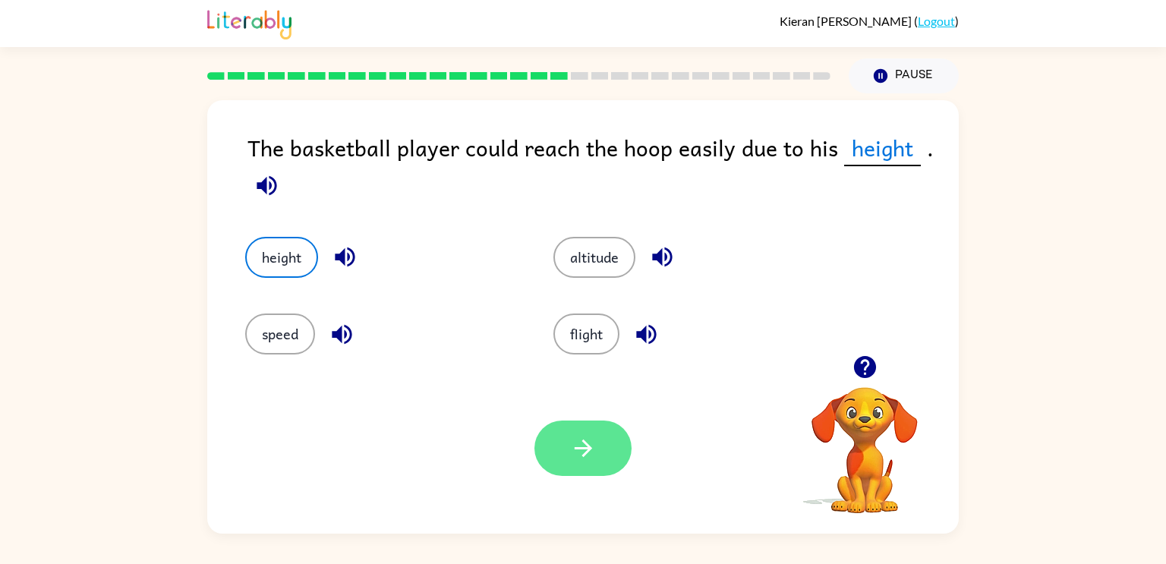
click at [585, 475] on button "button" at bounding box center [582, 448] width 97 height 55
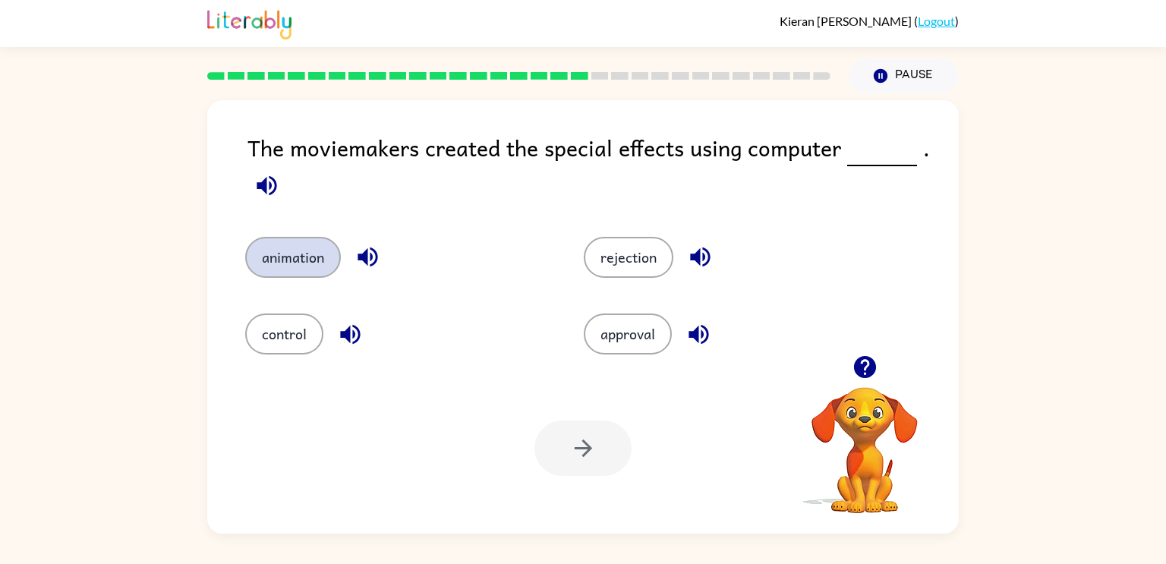
click at [293, 273] on button "animation" at bounding box center [293, 257] width 96 height 41
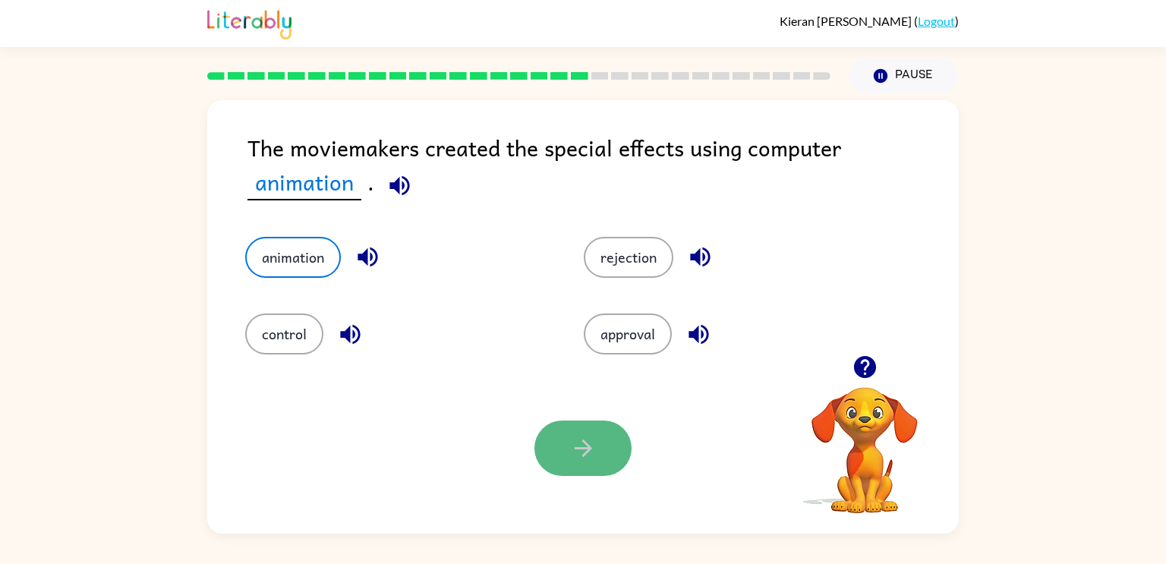
click at [572, 448] on icon "button" at bounding box center [583, 448] width 27 height 27
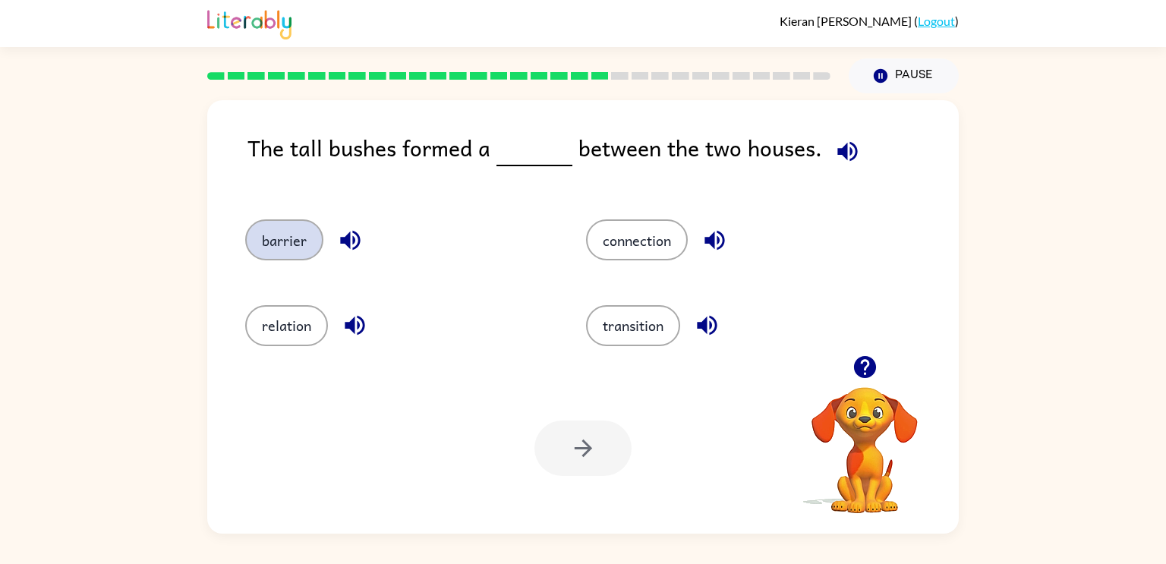
click at [286, 232] on button "barrier" at bounding box center [284, 239] width 78 height 41
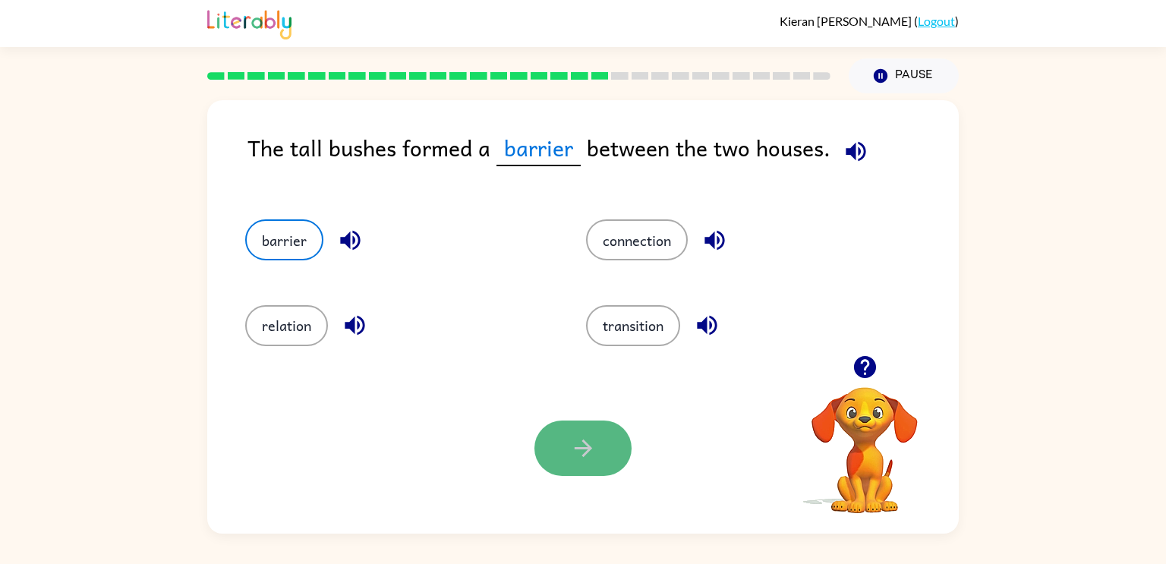
click at [540, 452] on button "button" at bounding box center [582, 448] width 97 height 55
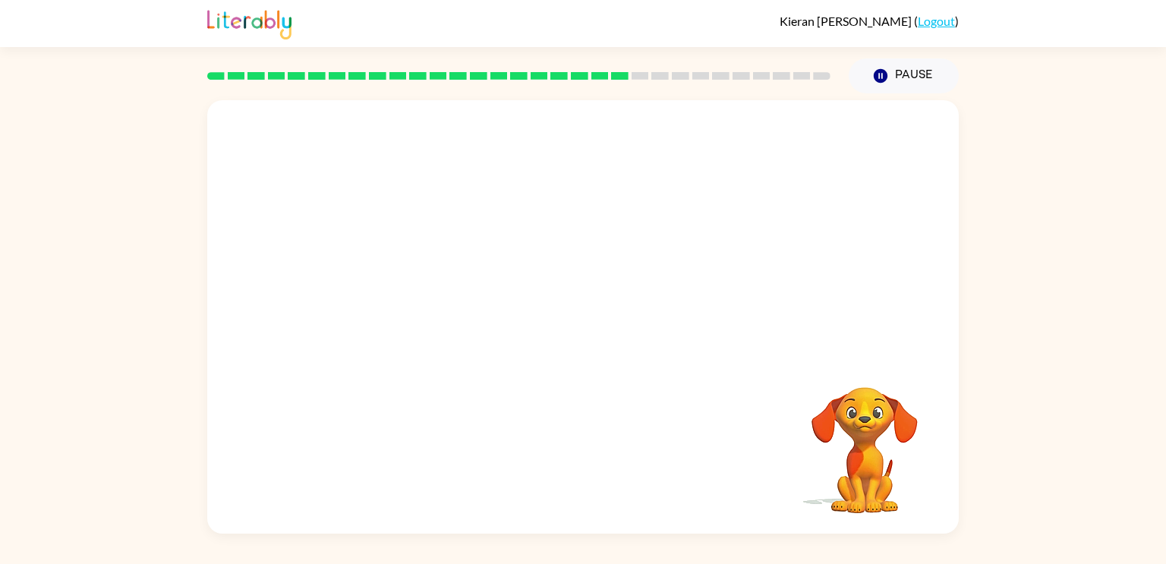
click at [541, 452] on div "Your browser must support playing .mp4 files to use Literably. Please try using…" at bounding box center [583, 317] width 752 height 434
click at [459, 309] on video "Your browser must support playing .mp4 files to use Literably. Please try using…" at bounding box center [583, 227] width 752 height 255
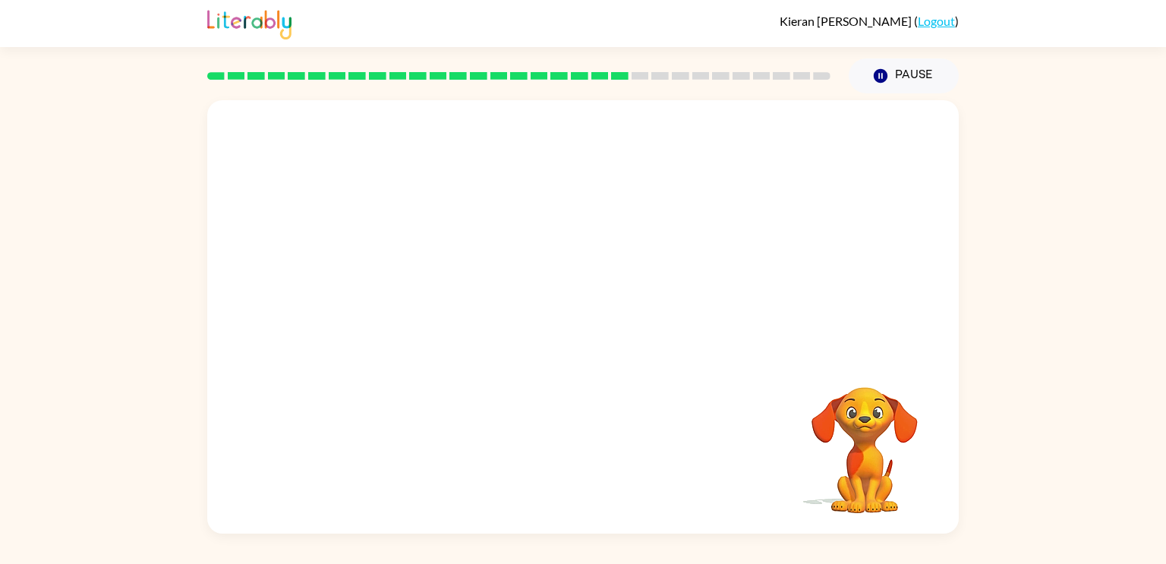
click at [459, 309] on video "Your browser must support playing .mp4 files to use Literably. Please try using…" at bounding box center [583, 227] width 752 height 255
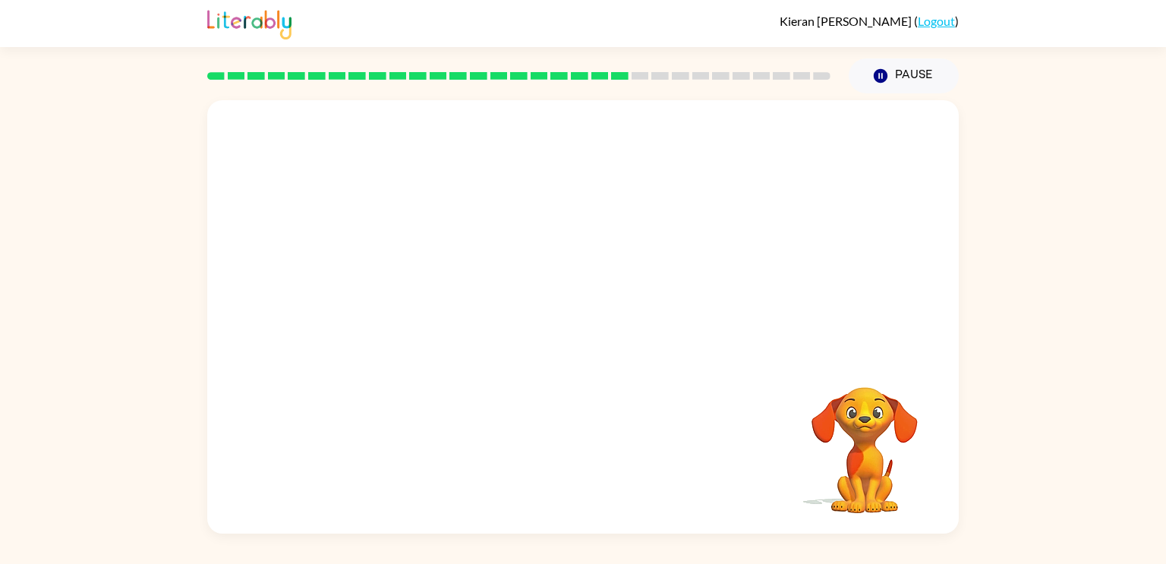
click at [459, 309] on video "Your browser must support playing .mp4 files to use Literably. Please try using…" at bounding box center [583, 227] width 752 height 255
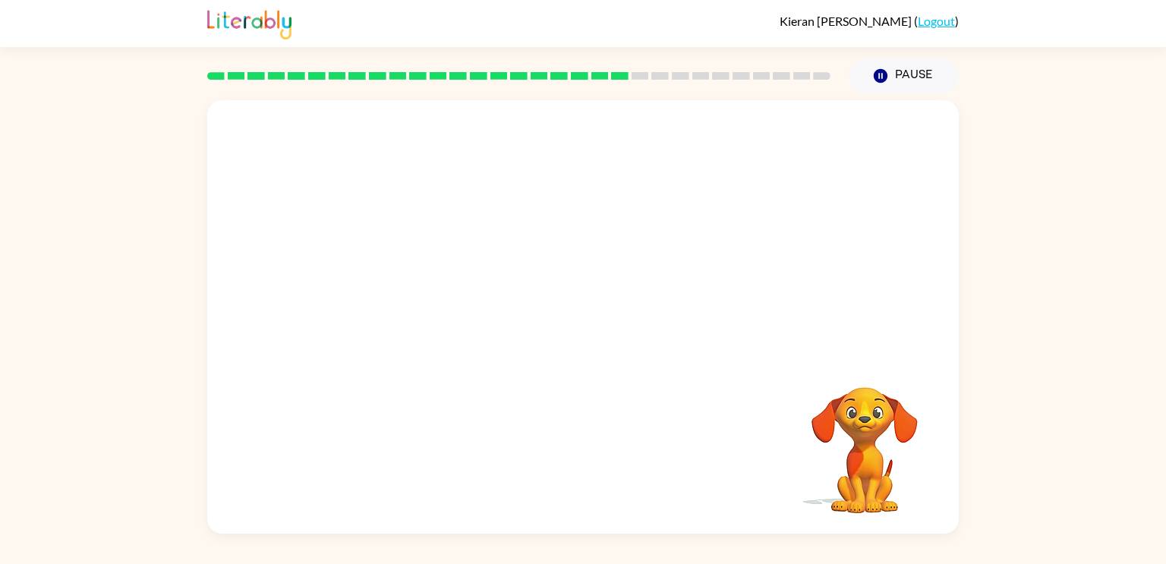
click at [459, 309] on video "Your browser must support playing .mp4 files to use Literably. Please try using…" at bounding box center [583, 227] width 752 height 255
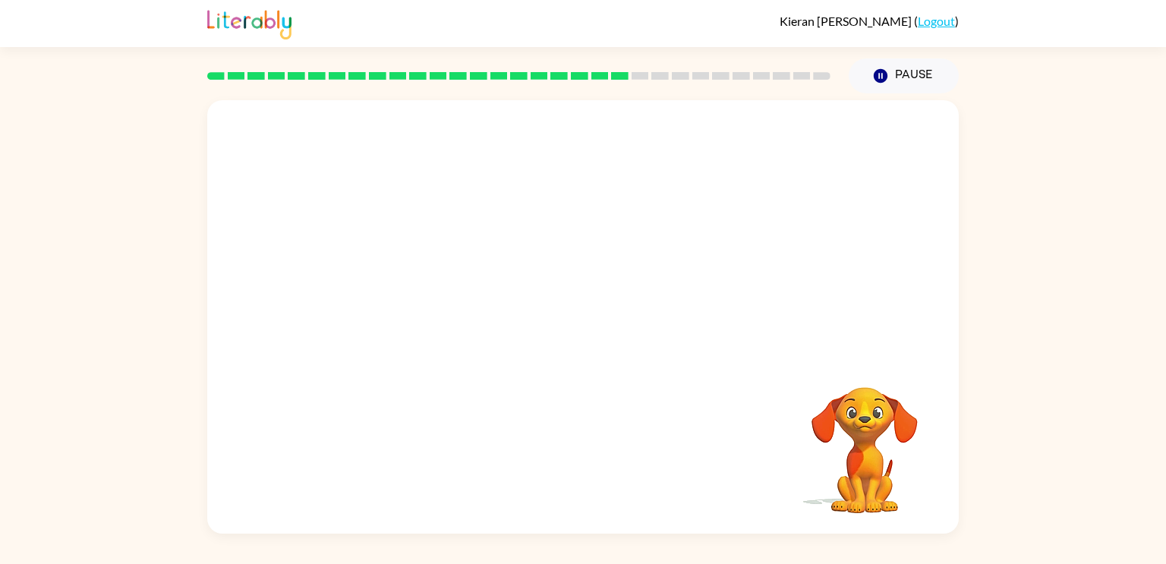
click at [459, 309] on video "Your browser must support playing .mp4 files to use Literably. Please try using…" at bounding box center [583, 227] width 752 height 255
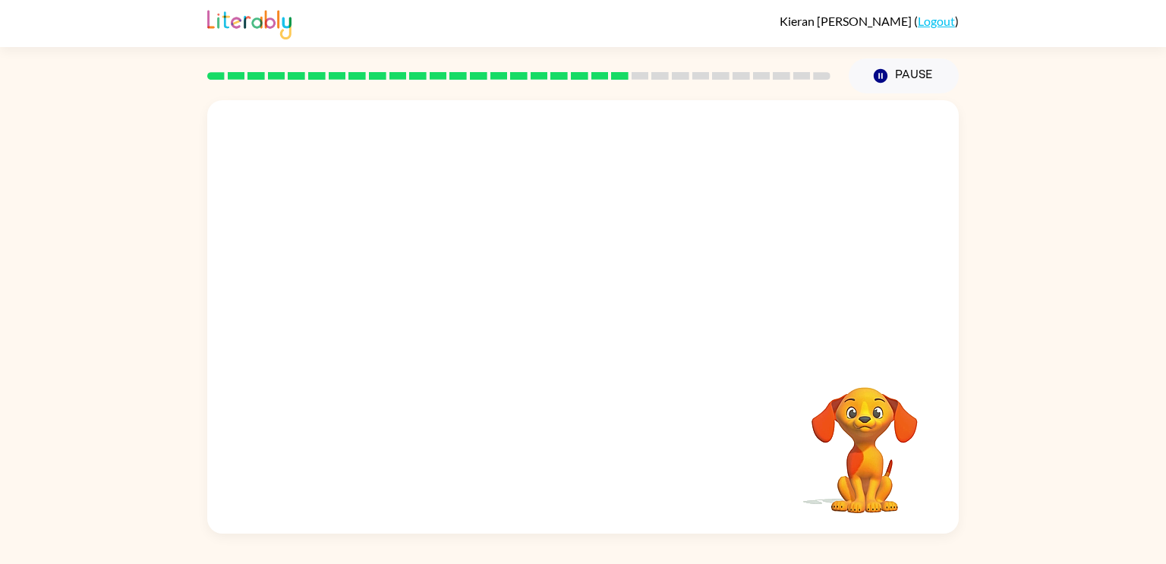
click at [459, 309] on video "Your browser must support playing .mp4 files to use Literably. Please try using…" at bounding box center [583, 227] width 752 height 255
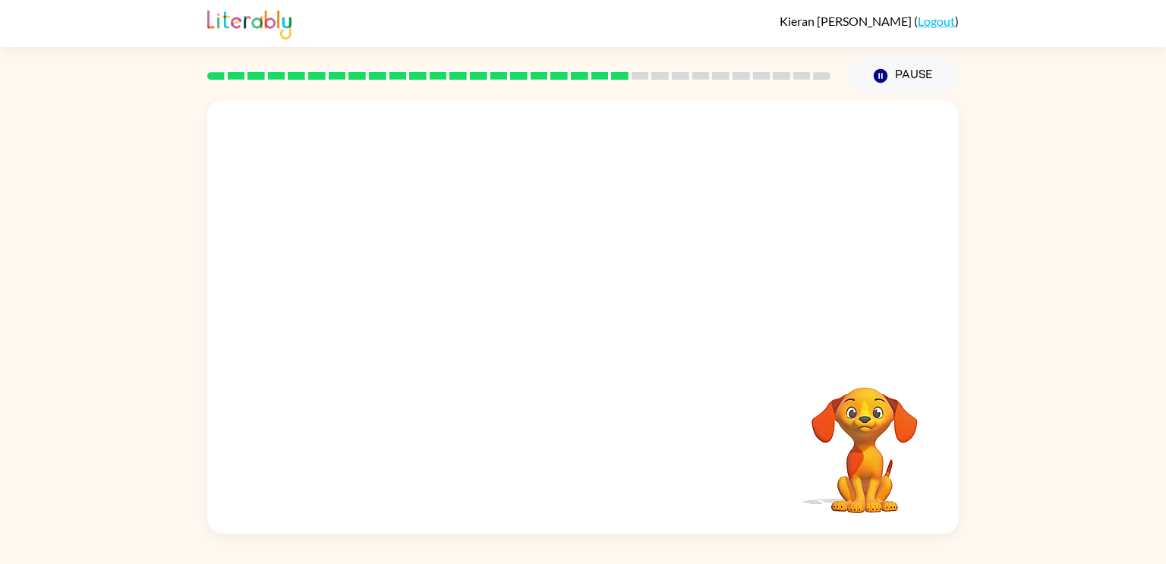
click at [596, 239] on video "Your browser must support playing .mp4 files to use Literably. Please try using…" at bounding box center [583, 227] width 752 height 255
click at [585, 342] on button "button" at bounding box center [582, 324] width 97 height 55
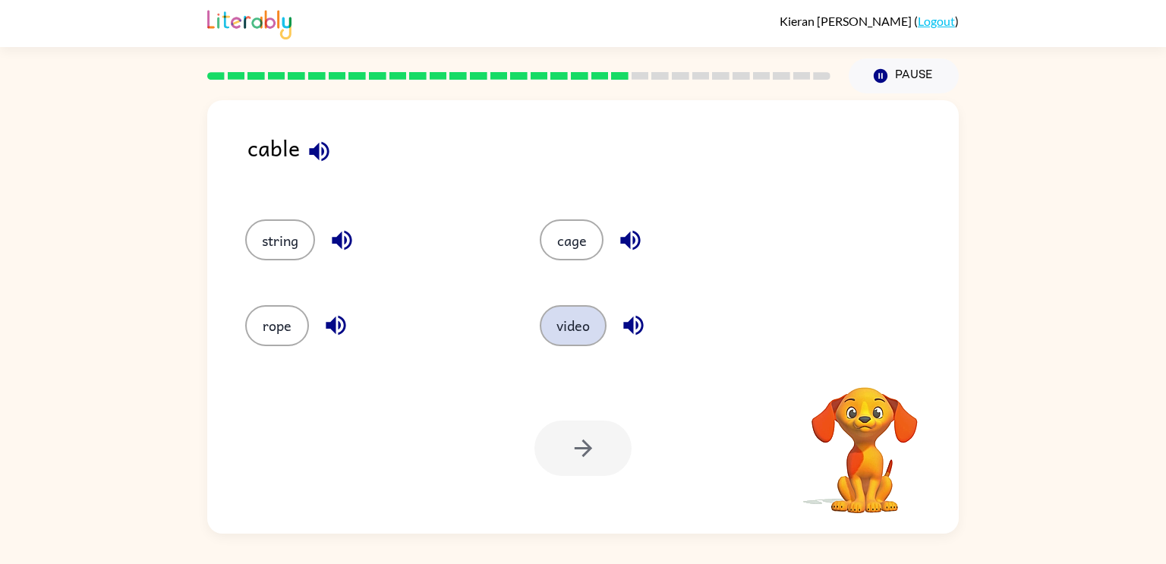
click at [601, 318] on button "video" at bounding box center [573, 325] width 67 height 41
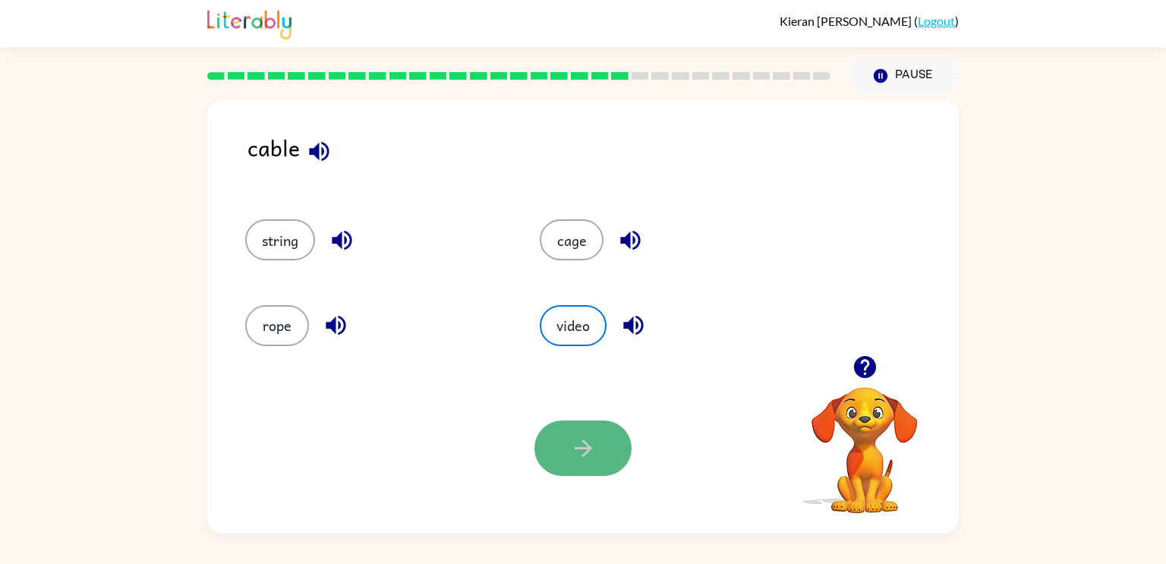
click at [559, 440] on button "button" at bounding box center [582, 448] width 97 height 55
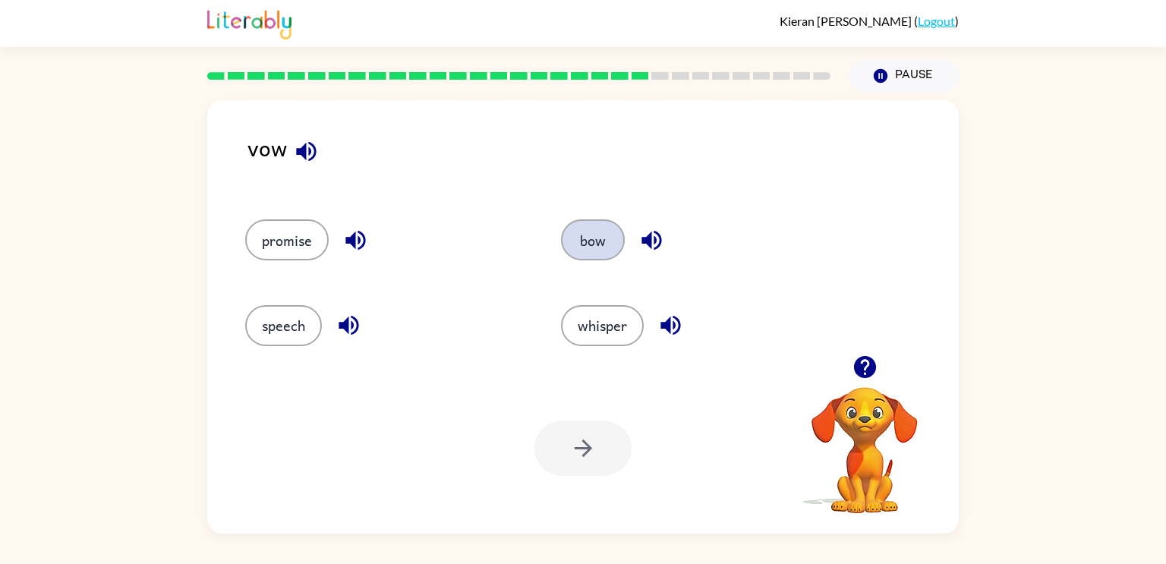
click at [617, 235] on button "bow" at bounding box center [593, 239] width 64 height 41
click at [567, 433] on button "button" at bounding box center [582, 448] width 97 height 55
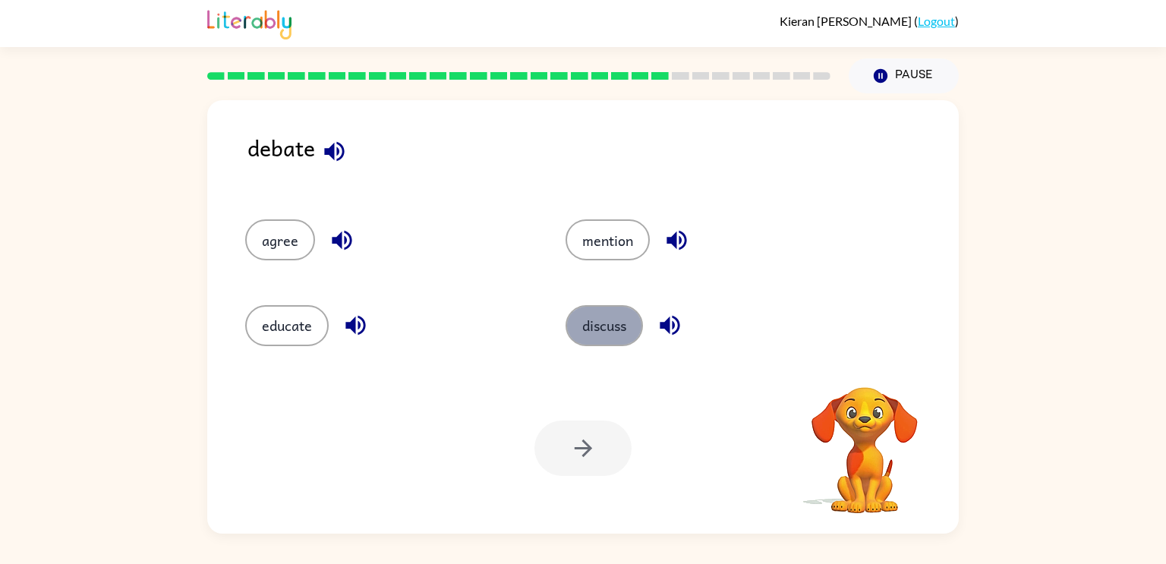
click at [574, 320] on button "discuss" at bounding box center [604, 325] width 77 height 41
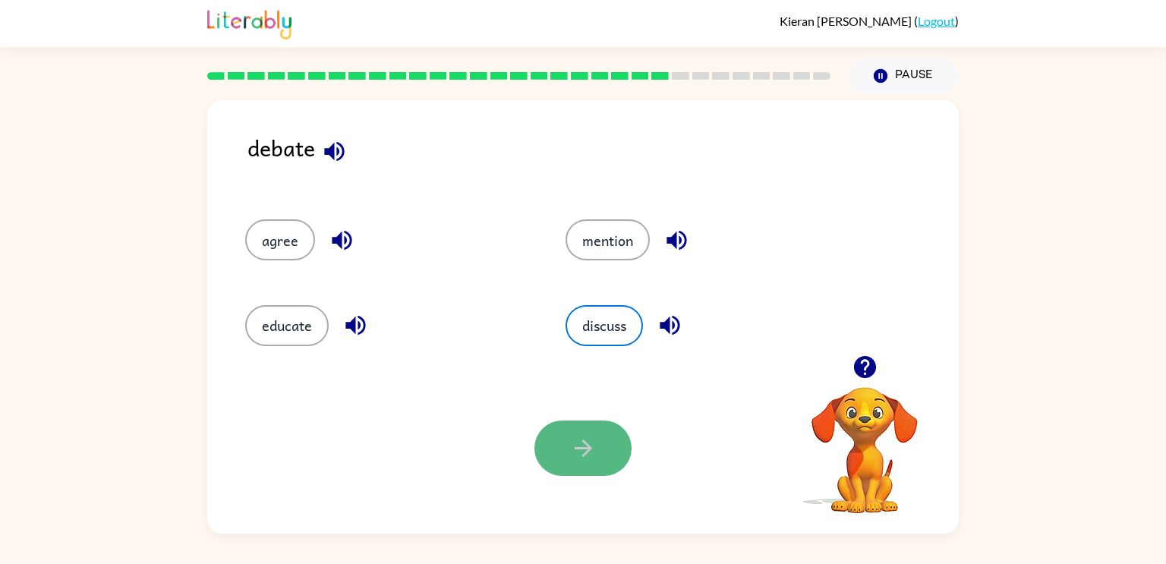
click at [590, 432] on button "button" at bounding box center [582, 448] width 97 height 55
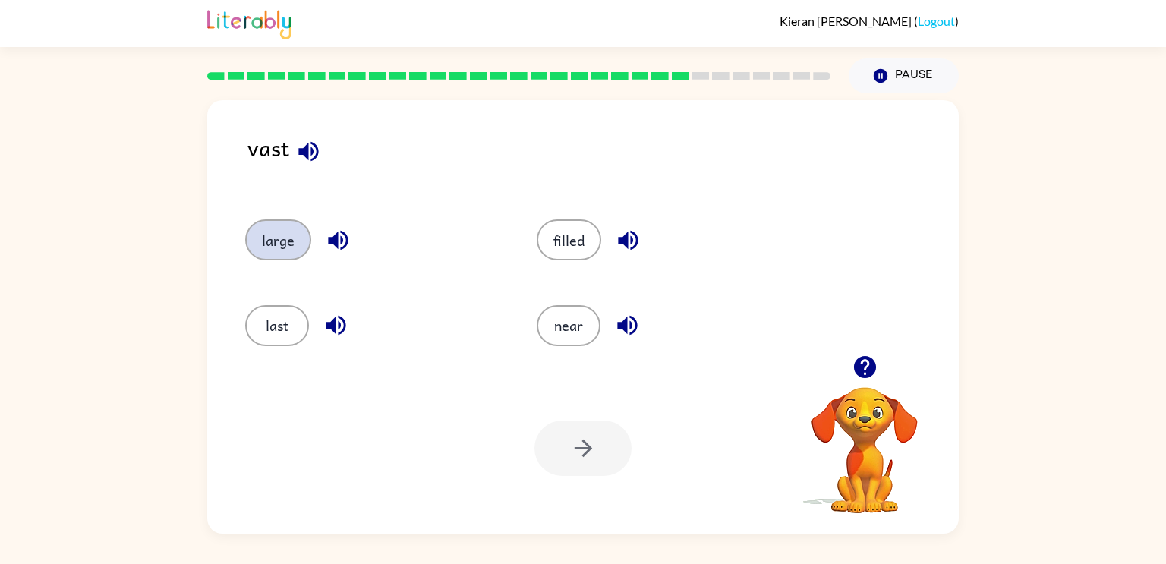
click at [285, 247] on button "large" at bounding box center [278, 239] width 66 height 41
click at [595, 431] on button "button" at bounding box center [582, 448] width 97 height 55
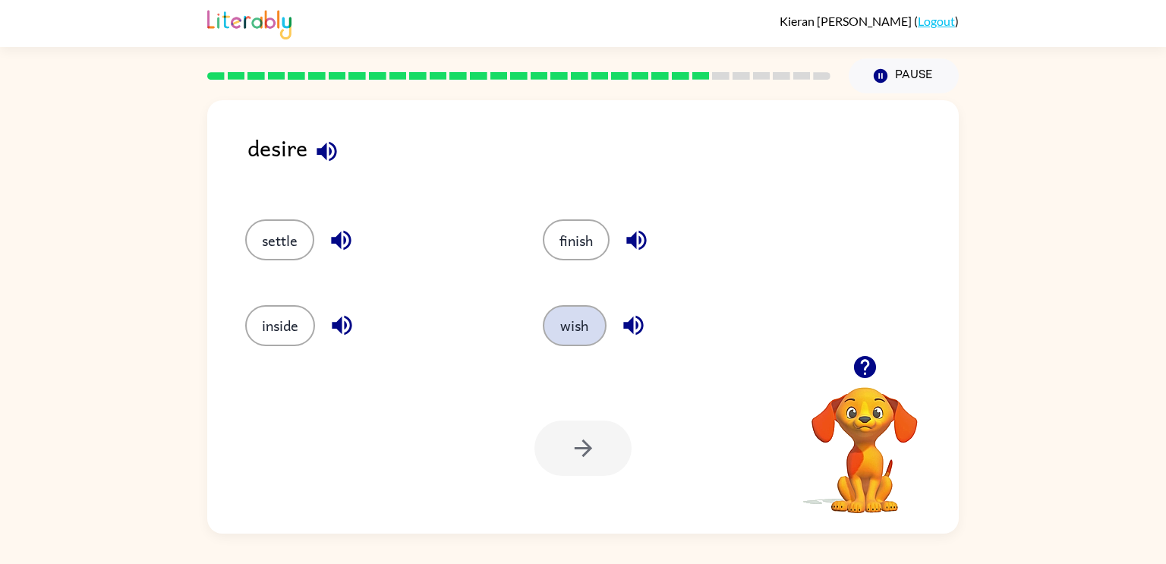
click at [551, 333] on button "wish" at bounding box center [575, 325] width 64 height 41
click at [598, 456] on button "button" at bounding box center [582, 448] width 97 height 55
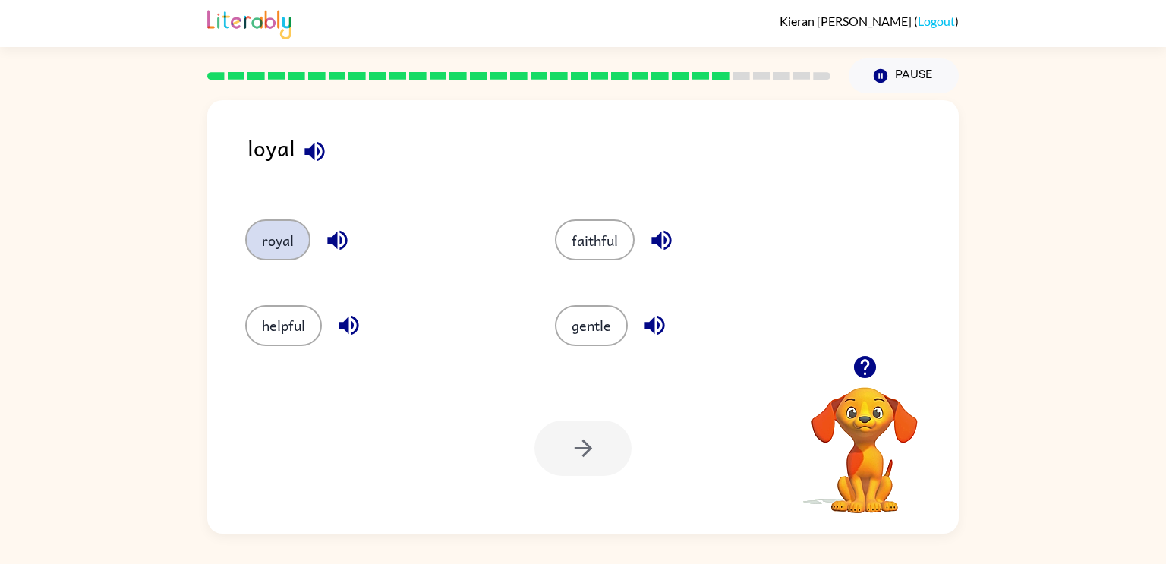
click at [263, 240] on button "royal" at bounding box center [277, 239] width 65 height 41
click at [661, 431] on div "Your browser must support playing .mp4 files to use Literably. Please try using…" at bounding box center [583, 448] width 752 height 171
click at [606, 443] on button "button" at bounding box center [582, 448] width 97 height 55
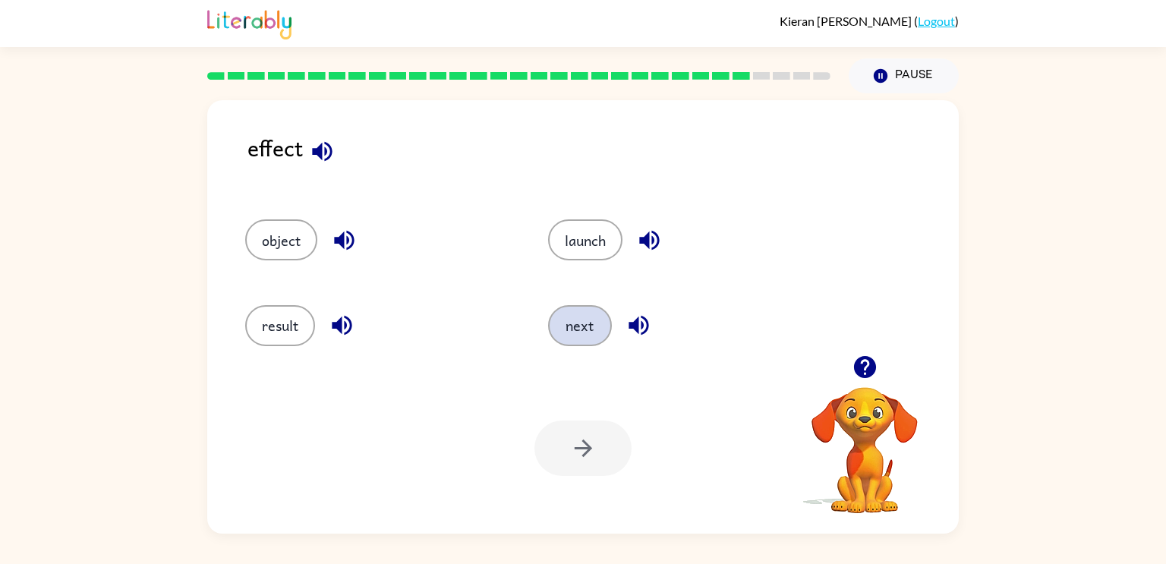
click at [557, 337] on button "next" at bounding box center [580, 325] width 64 height 41
click at [577, 458] on icon "button" at bounding box center [583, 448] width 27 height 27
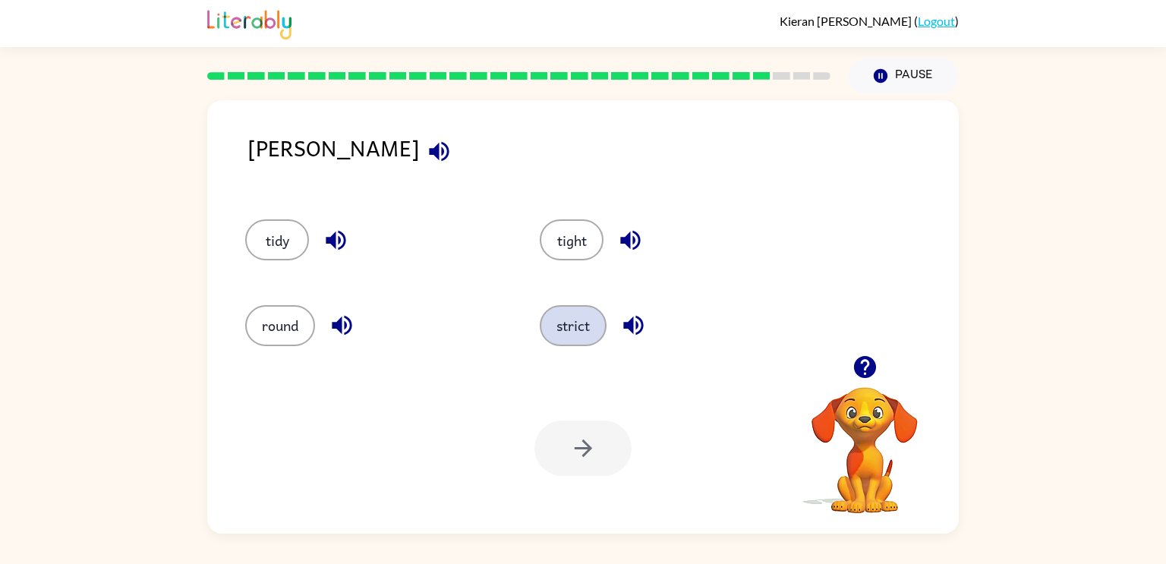
click at [582, 320] on button "strict" at bounding box center [573, 325] width 67 height 41
click at [566, 454] on button "button" at bounding box center [582, 448] width 97 height 55
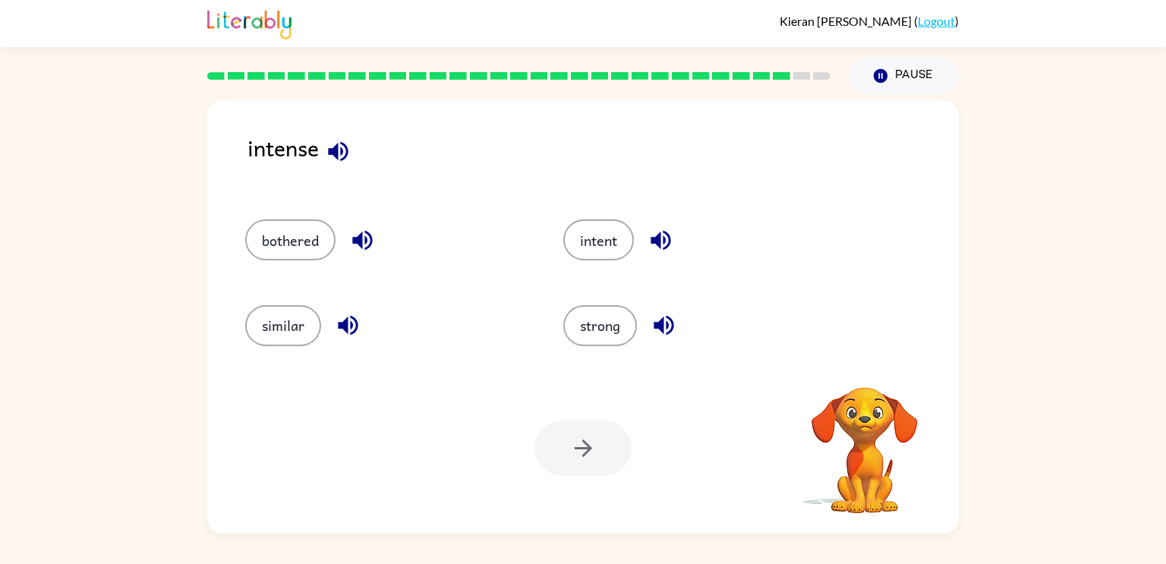
click at [566, 454] on div at bounding box center [582, 448] width 97 height 55
click at [613, 339] on button "strong" at bounding box center [600, 325] width 74 height 41
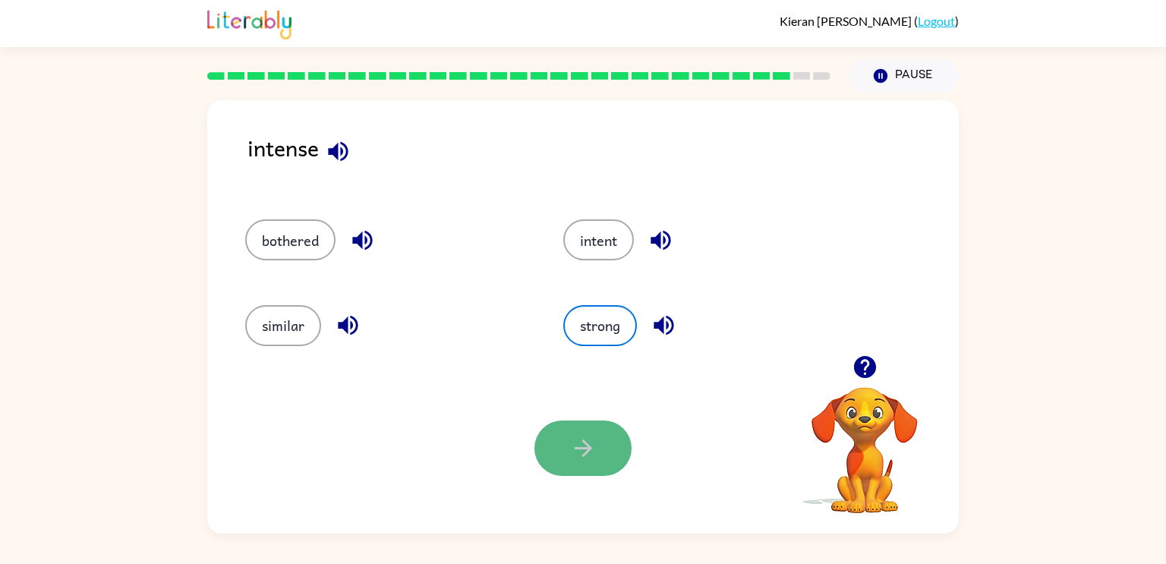
click at [619, 441] on button "button" at bounding box center [582, 448] width 97 height 55
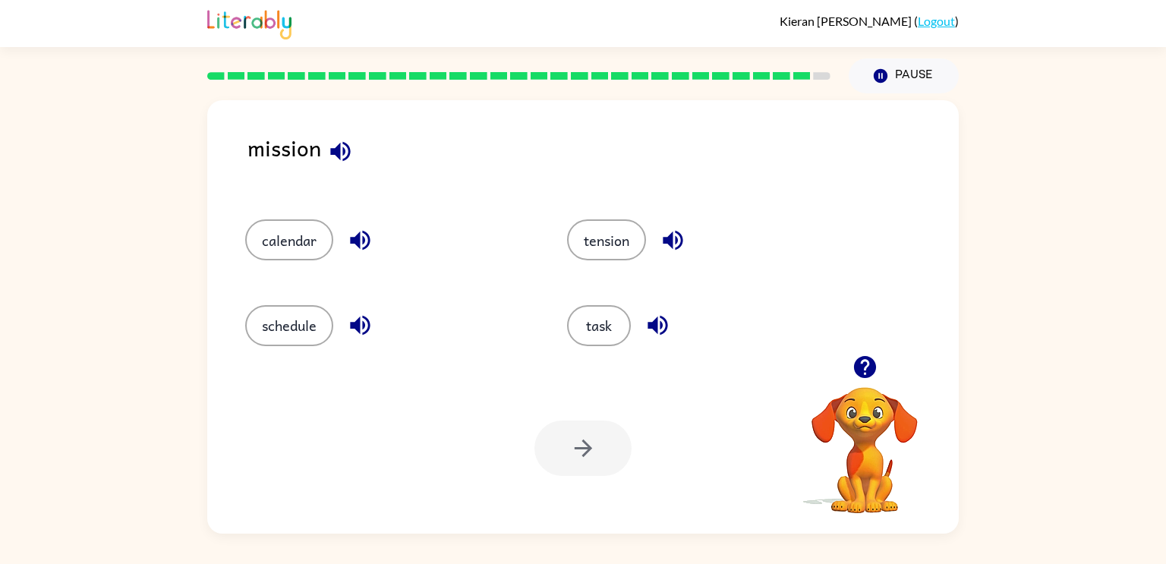
click at [585, 291] on div "task" at bounding box center [699, 318] width 322 height 85
click at [588, 308] on button "task" at bounding box center [599, 325] width 64 height 41
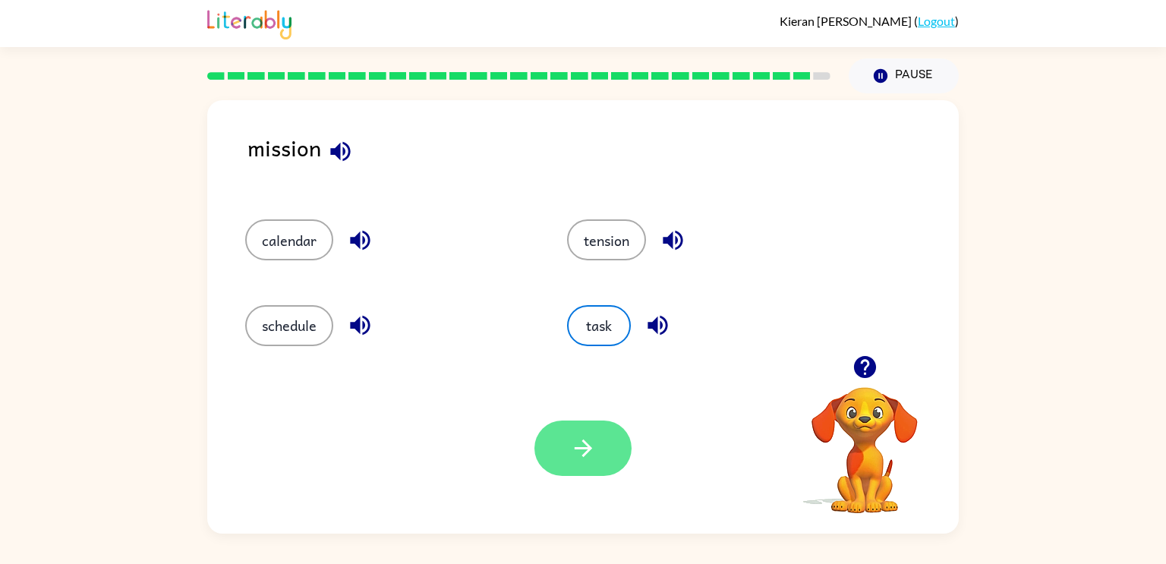
click at [596, 464] on button "button" at bounding box center [582, 448] width 97 height 55
